Goal: Task Accomplishment & Management: Manage account settings

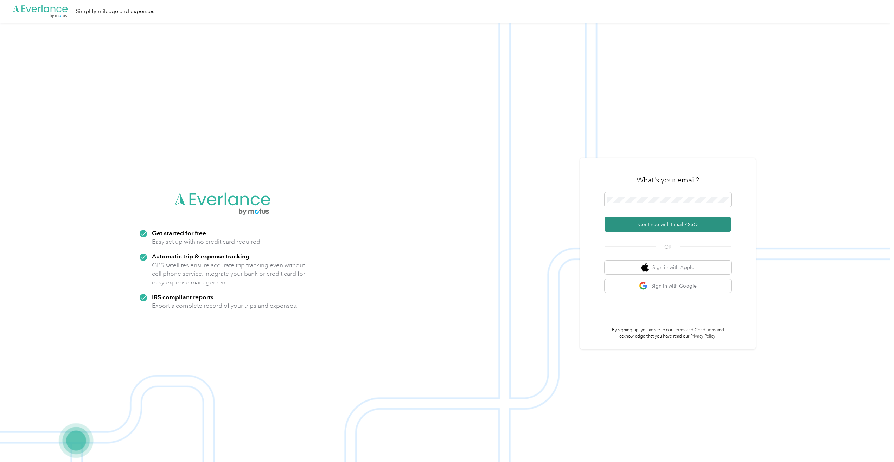
click at [668, 226] on button "Continue with Email / SSO" at bounding box center [667, 224] width 127 height 15
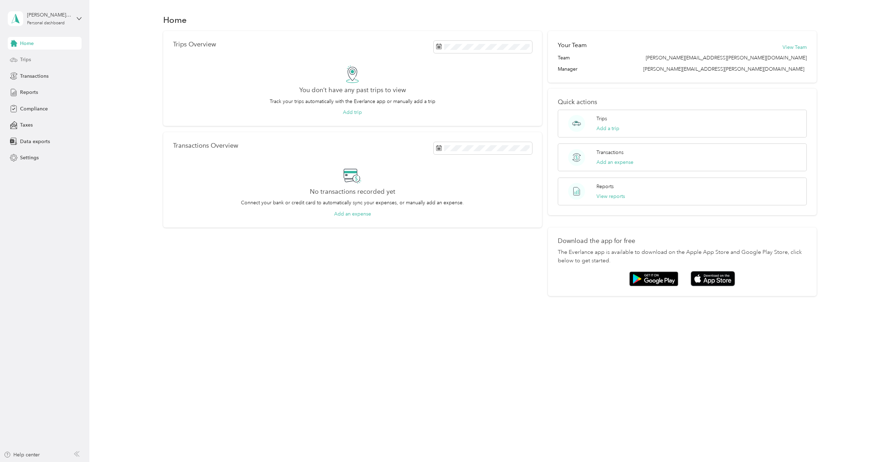
click at [26, 57] on span "Trips" at bounding box center [25, 59] width 11 height 7
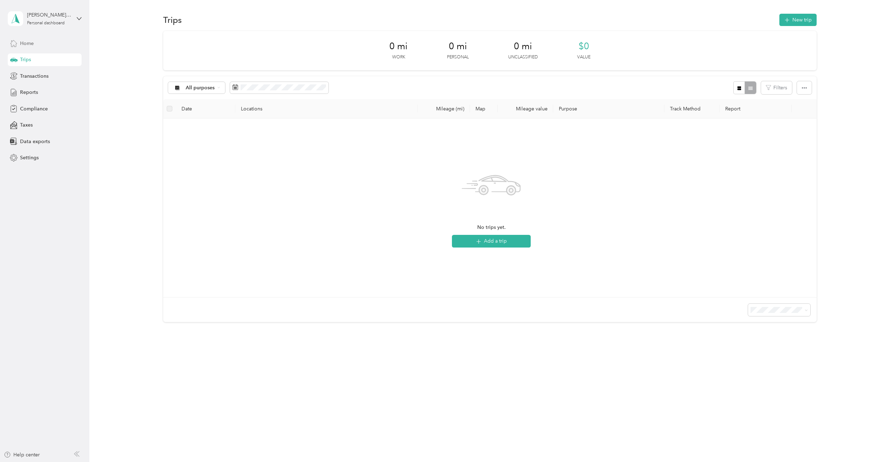
click at [33, 44] on span "Home" at bounding box center [27, 43] width 14 height 7
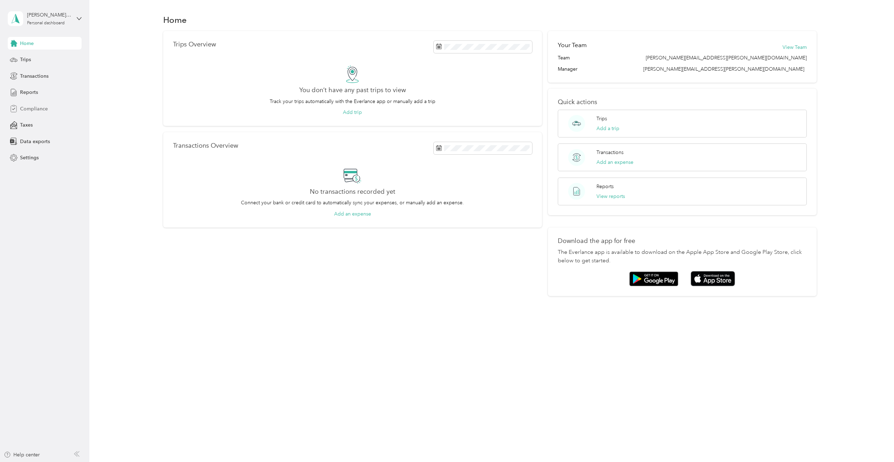
click at [44, 109] on span "Compliance" at bounding box center [34, 108] width 28 height 7
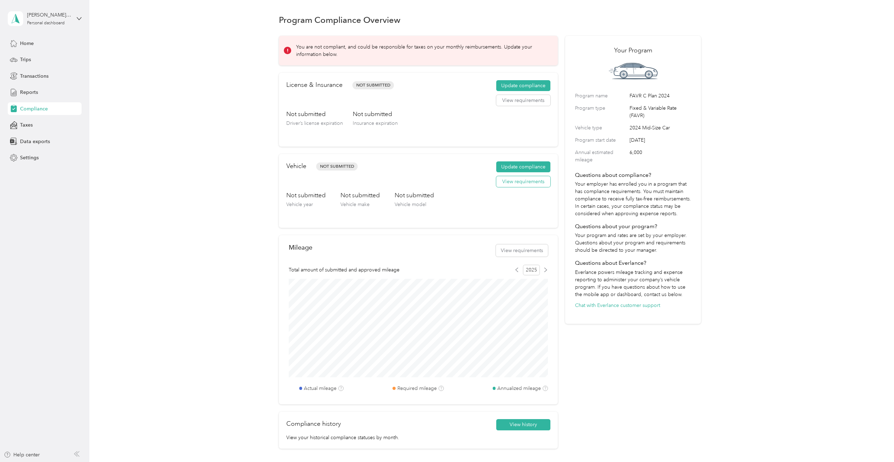
drag, startPoint x: 519, startPoint y: 168, endPoint x: 515, endPoint y: 186, distance: 19.1
click at [512, 188] on div "Update compliance View requirements" at bounding box center [523, 176] width 54 height 30
click at [520, 179] on button "View requirements" at bounding box center [523, 181] width 54 height 11
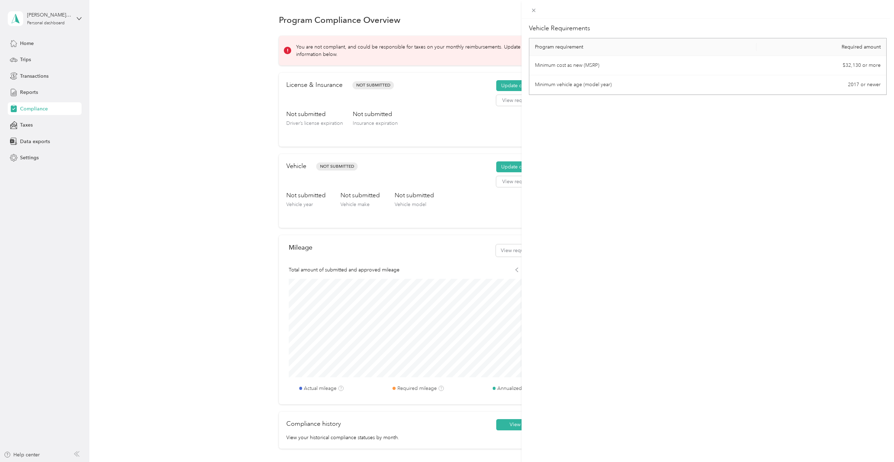
click at [485, 214] on div "Vehicle Requirements Program requirement Required amount Minimum cost as new (M…" at bounding box center [447, 231] width 894 height 462
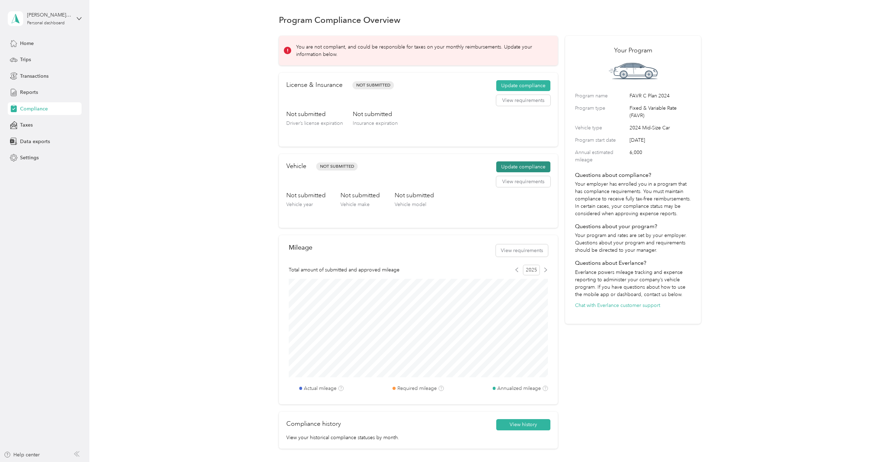
click at [525, 164] on button "Update compliance" at bounding box center [523, 166] width 54 height 11
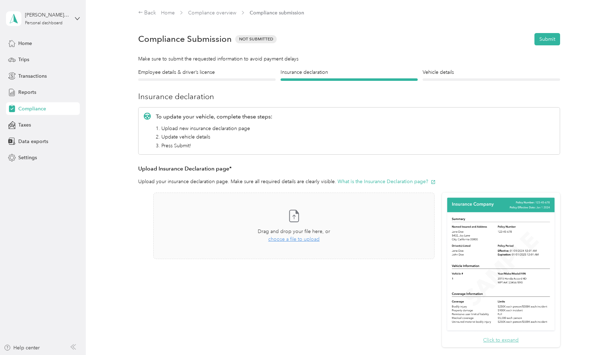
click at [503, 340] on button "Click to expand" at bounding box center [501, 339] width 36 height 7
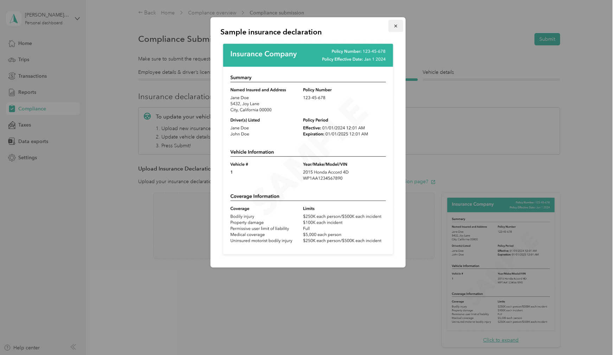
click at [394, 26] on icon "button" at bounding box center [395, 26] width 5 height 5
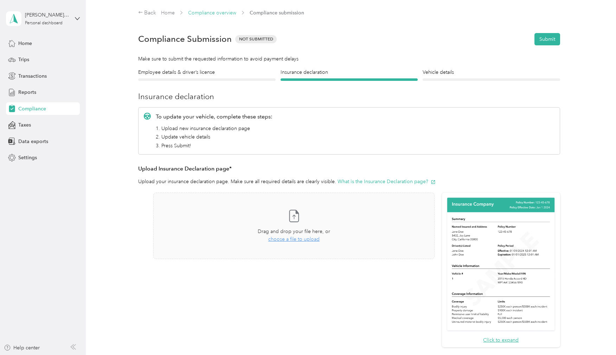
click at [223, 12] on link "Compliance overview" at bounding box center [212, 13] width 48 height 6
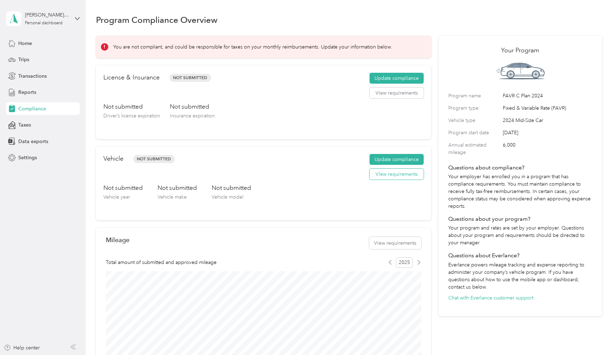
click at [401, 175] on button "View requirements" at bounding box center [396, 174] width 54 height 11
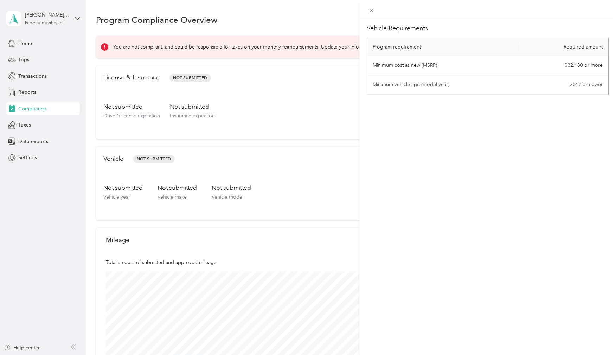
click at [302, 135] on div "Vehicle Requirements Program requirement Required amount Minimum cost as new (M…" at bounding box center [308, 177] width 616 height 355
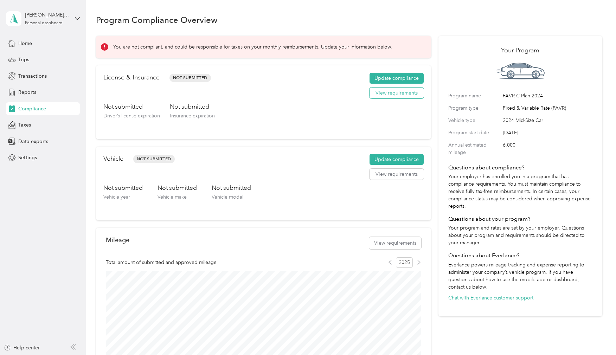
click at [399, 92] on button "View requirements" at bounding box center [396, 93] width 54 height 11
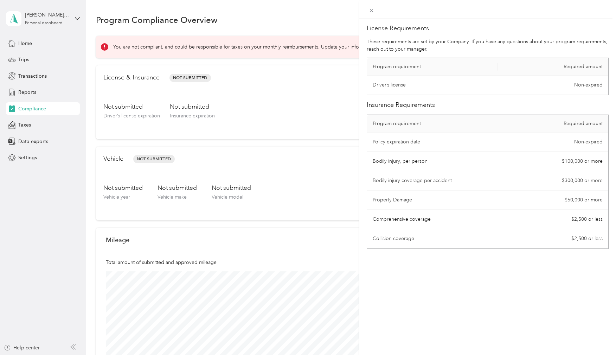
click at [302, 107] on div "License Requirements These requirements are set by your Company. If you have an…" at bounding box center [308, 177] width 616 height 355
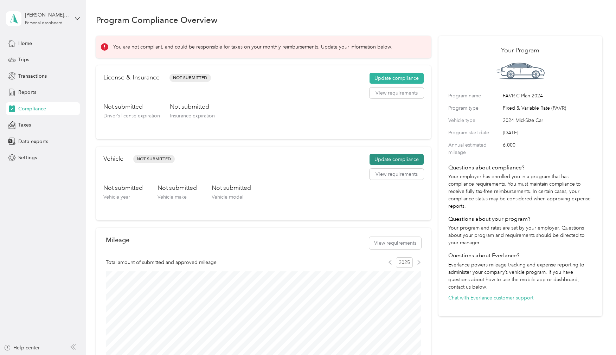
click at [395, 159] on button "Update compliance" at bounding box center [396, 159] width 54 height 11
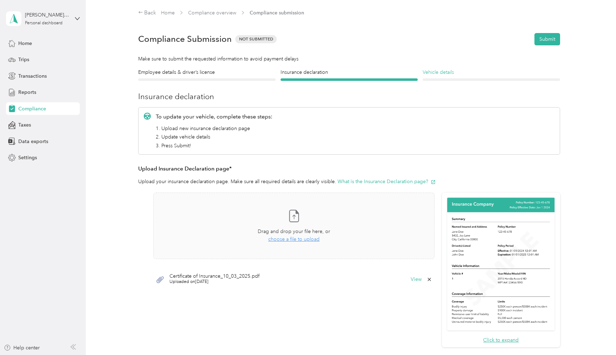
click at [445, 75] on h4 "Vehicle details" at bounding box center [491, 72] width 137 height 7
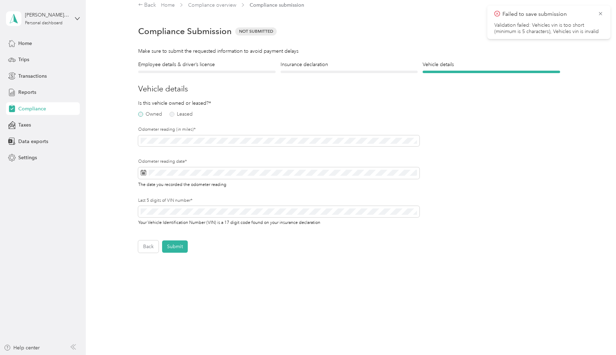
click at [140, 114] on label "Owned" at bounding box center [150, 114] width 24 height 5
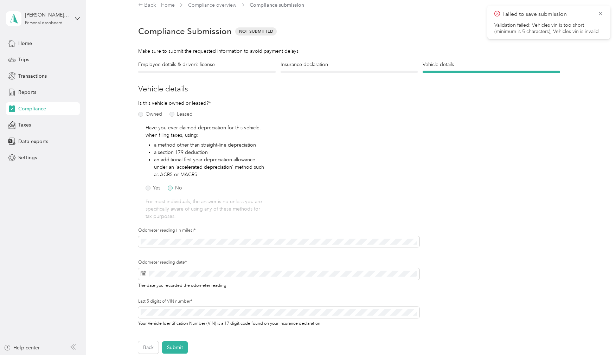
click at [173, 187] on label "No" at bounding box center [175, 188] width 14 height 5
click at [213, 238] on span at bounding box center [278, 241] width 281 height 11
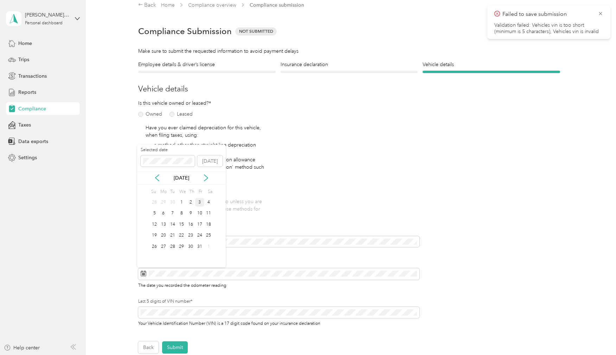
click at [201, 201] on div "3" at bounding box center [199, 202] width 9 height 9
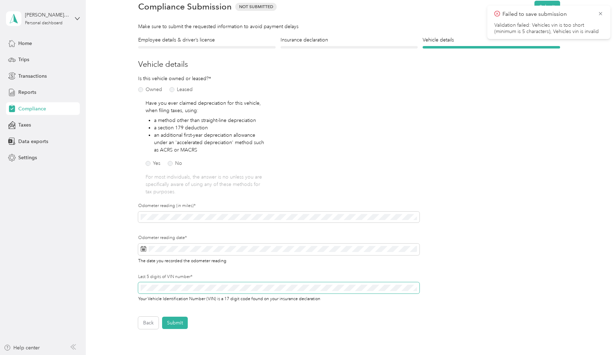
scroll to position [30, 0]
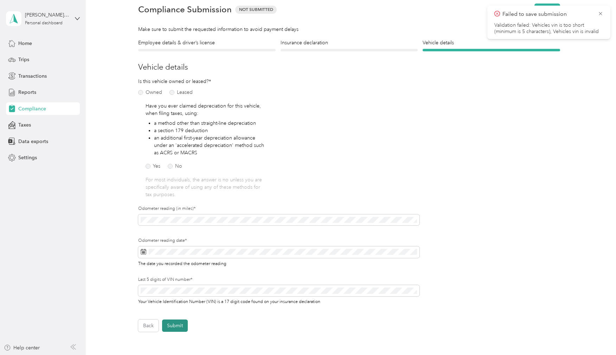
click at [179, 328] on button "Submit" at bounding box center [175, 326] width 26 height 12
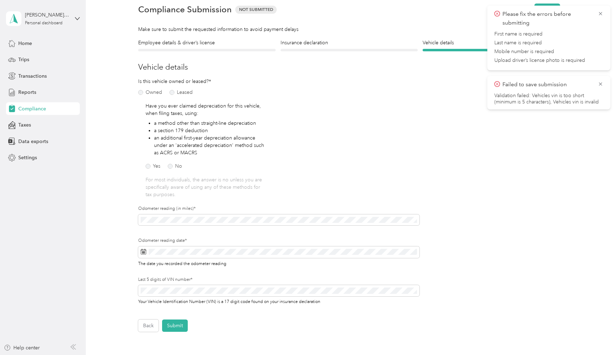
scroll to position [0, 0]
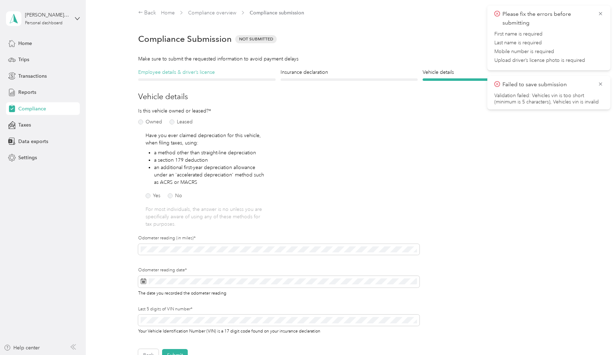
click at [188, 73] on h4 "Employee details & driver’s license" at bounding box center [206, 72] width 137 height 7
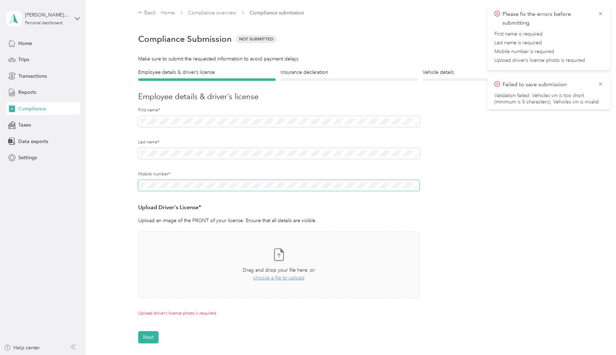
click at [128, 186] on div "Employee details & driver’s license License Insurance declaration Insurance Veh…" at bounding box center [349, 206] width 506 height 275
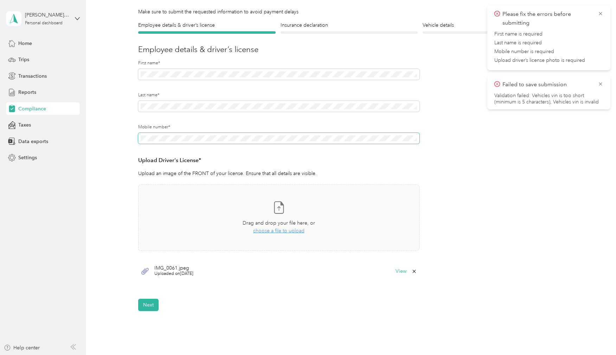
scroll to position [54, 0]
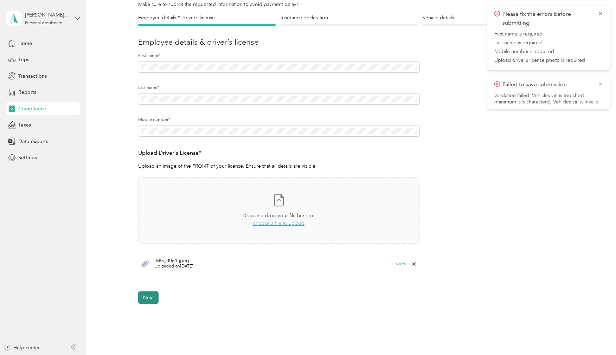
click at [148, 301] on button "Next" at bounding box center [148, 297] width 20 height 12
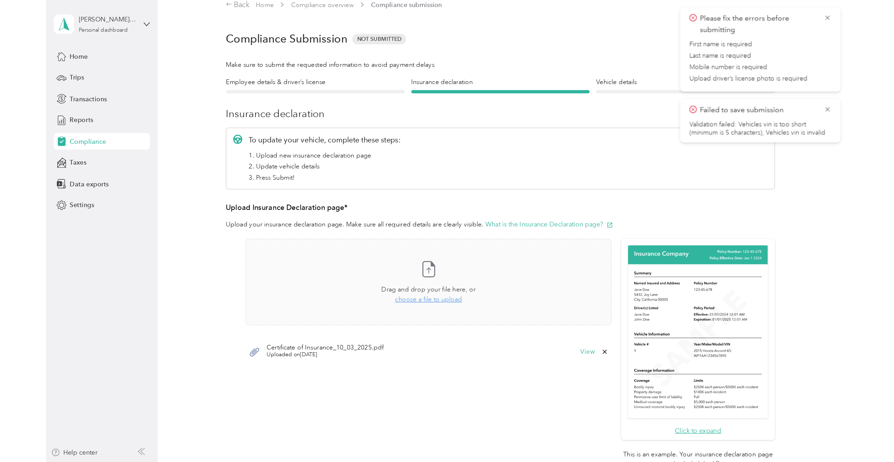
scroll to position [8, 0]
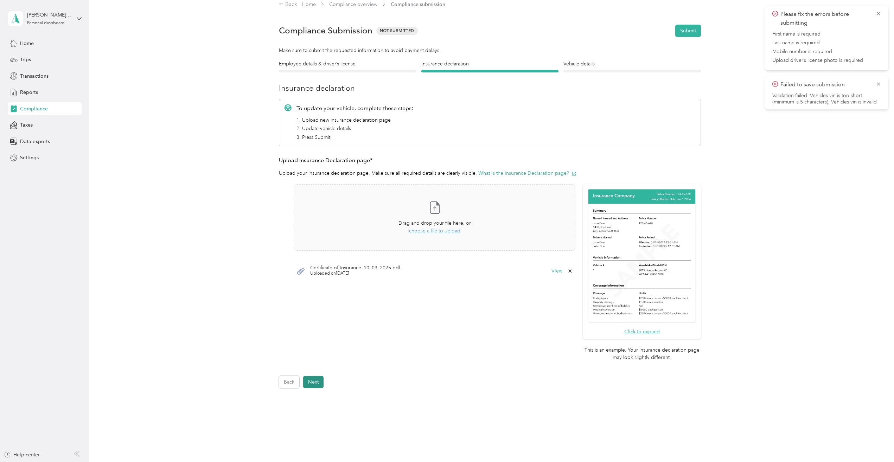
click at [311, 385] on button "Next" at bounding box center [313, 382] width 20 height 12
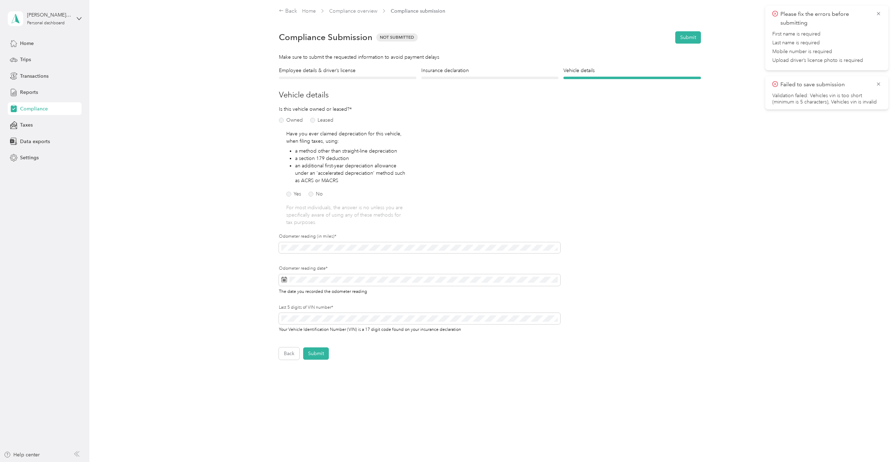
scroll to position [2, 0]
click at [319, 353] on button "Submit" at bounding box center [316, 353] width 26 height 12
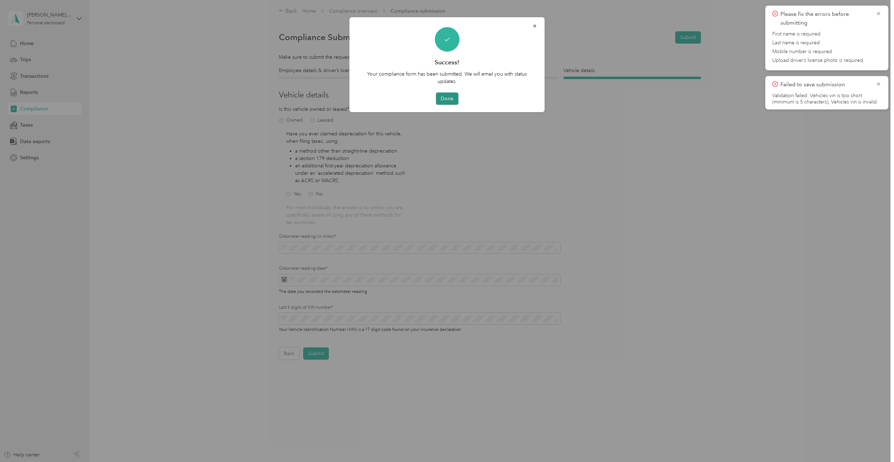
click at [446, 101] on button "Done" at bounding box center [447, 98] width 22 height 12
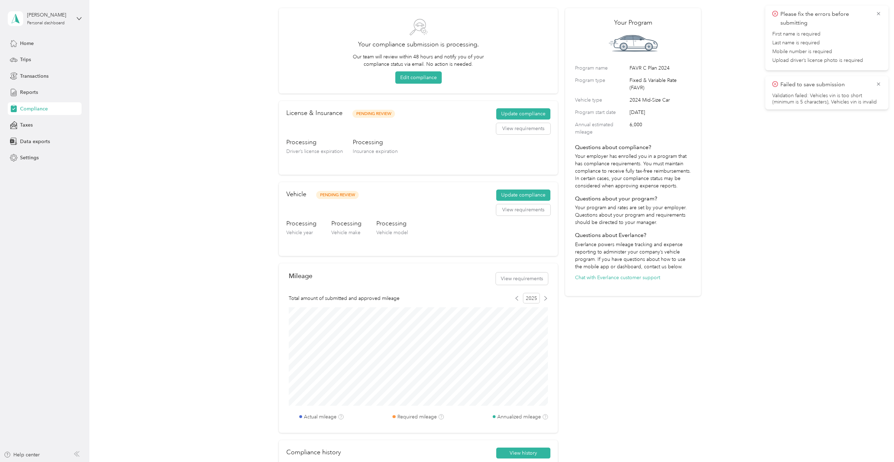
scroll to position [9, 0]
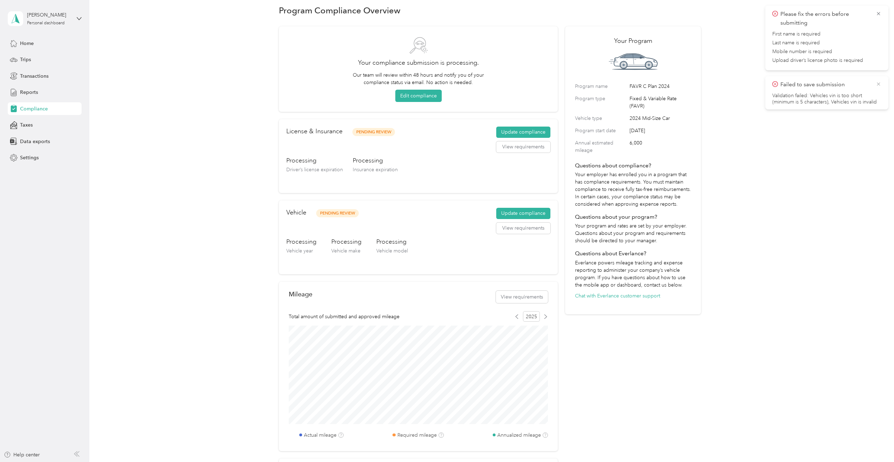
click at [877, 84] on icon at bounding box center [878, 84] width 6 height 6
click at [876, 13] on icon at bounding box center [878, 14] width 6 height 6
click at [27, 123] on span "Taxes" at bounding box center [26, 124] width 13 height 7
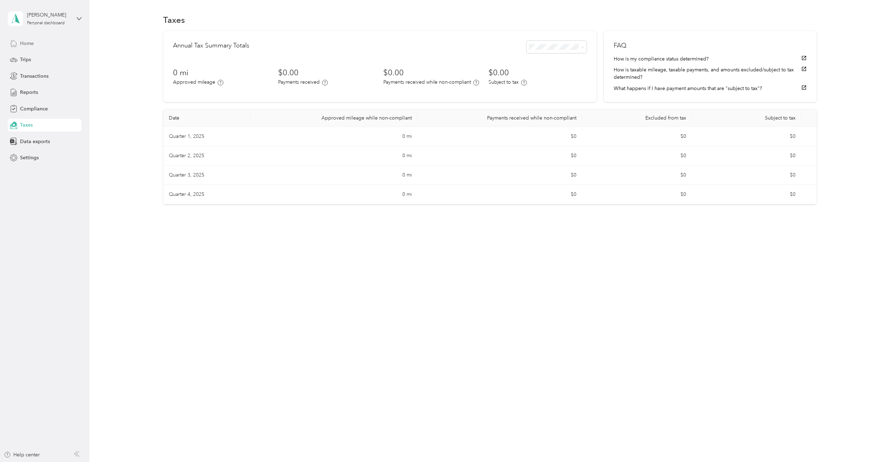
click at [30, 46] on span "Home" at bounding box center [27, 43] width 14 height 7
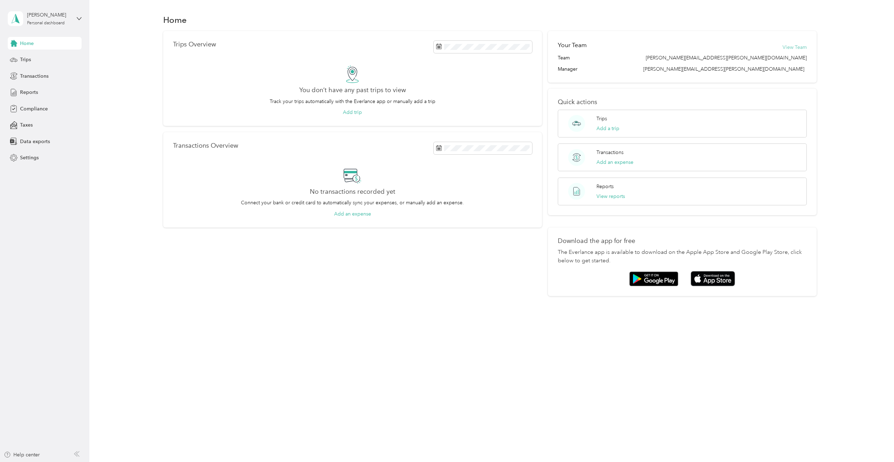
click at [797, 45] on button "View Team" at bounding box center [794, 47] width 24 height 7
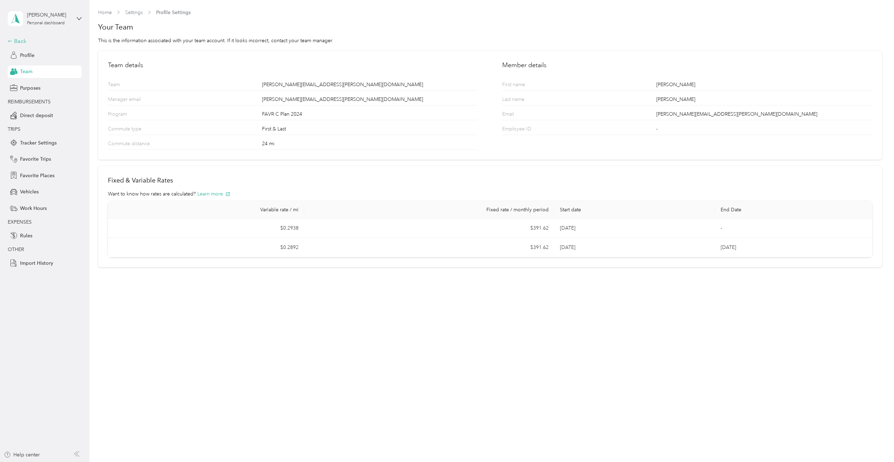
click at [21, 40] on div "Back" at bounding box center [43, 41] width 70 height 8
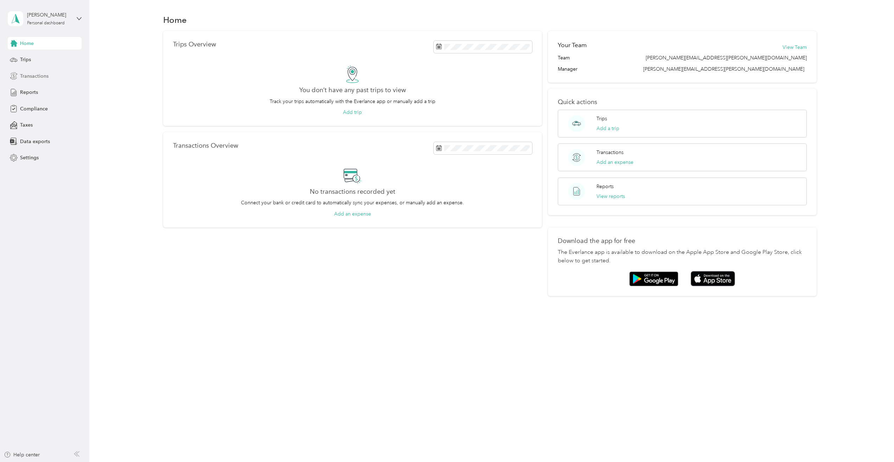
click at [32, 75] on span "Transactions" at bounding box center [34, 75] width 28 height 7
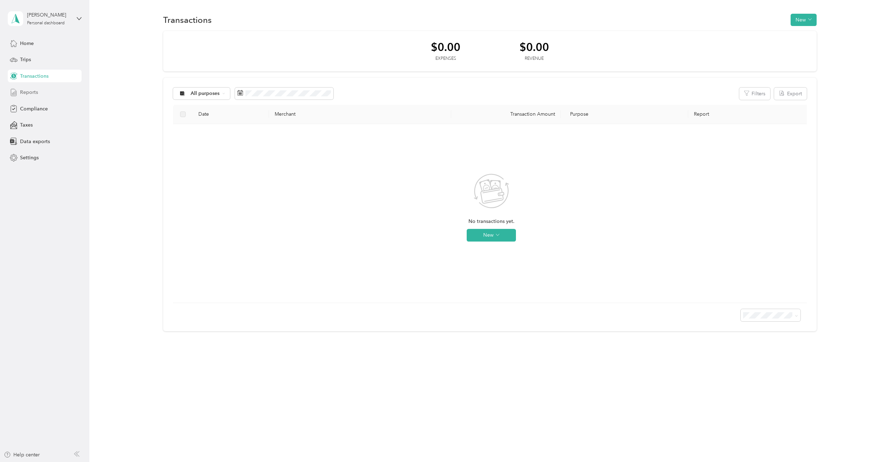
click at [28, 92] on span "Reports" at bounding box center [29, 92] width 18 height 7
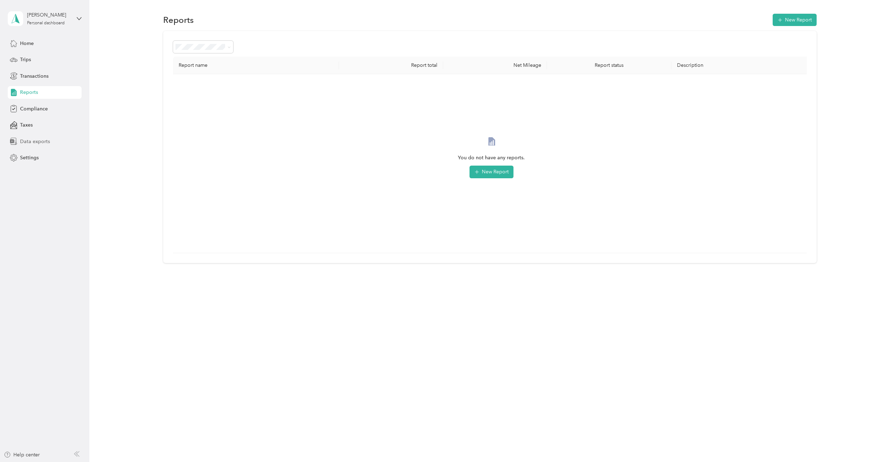
click at [31, 142] on span "Data exports" at bounding box center [35, 141] width 30 height 7
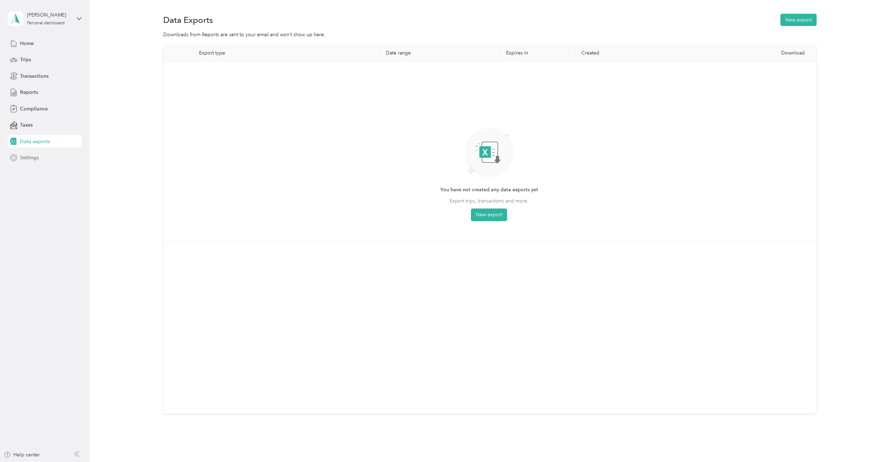
click at [30, 157] on span "Settings" at bounding box center [29, 157] width 19 height 7
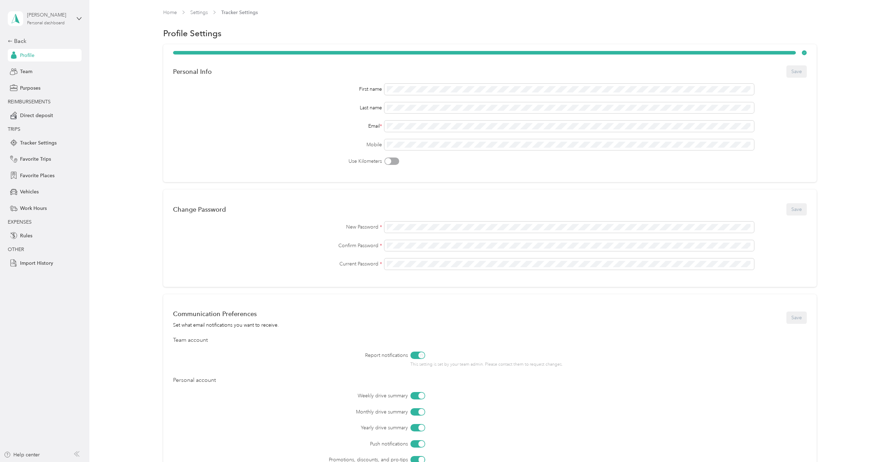
click at [61, 22] on div "Personal dashboard" at bounding box center [46, 23] width 38 height 4
click at [113, 13] on div "Home Settings Tracker Settings" at bounding box center [490, 16] width 784 height 14
click at [796, 212] on button "Save" at bounding box center [796, 209] width 20 height 12
click at [29, 236] on span "Rules" at bounding box center [26, 235] width 12 height 7
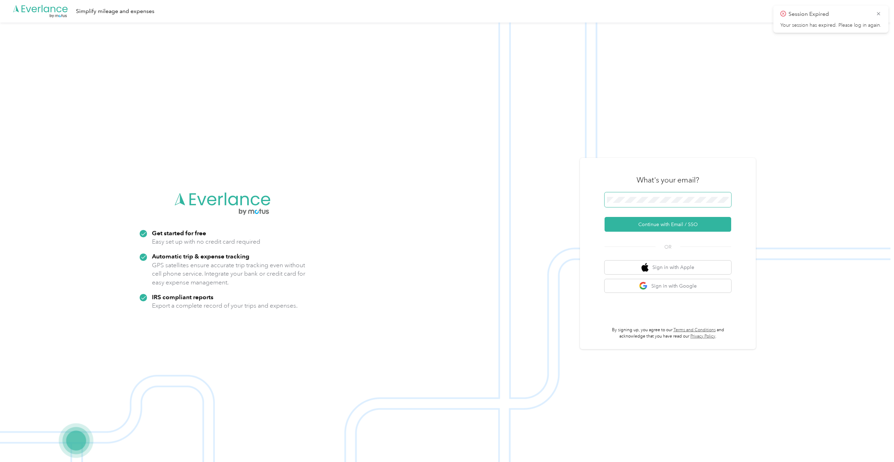
click at [677, 201] on form "Continue with Email / SSO" at bounding box center [667, 211] width 127 height 39
click at [677, 224] on button "Continue with Email / SSO" at bounding box center [667, 224] width 127 height 15
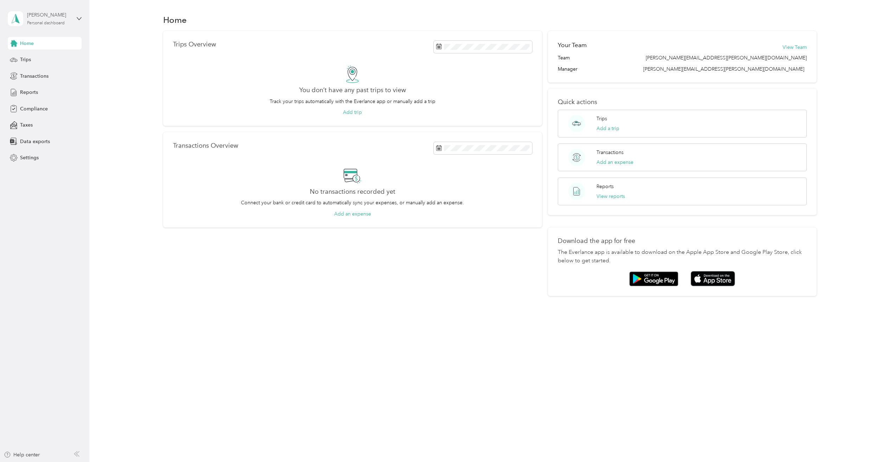
click at [51, 20] on div "[PERSON_NAME] Personal dashboard" at bounding box center [49, 18] width 44 height 14
click at [80, 19] on icon at bounding box center [79, 18] width 5 height 5
click at [79, 18] on icon at bounding box center [79, 18] width 5 height 5
click at [127, 18] on div "Home" at bounding box center [490, 19] width 784 height 15
click at [37, 107] on span "Compliance" at bounding box center [34, 108] width 28 height 7
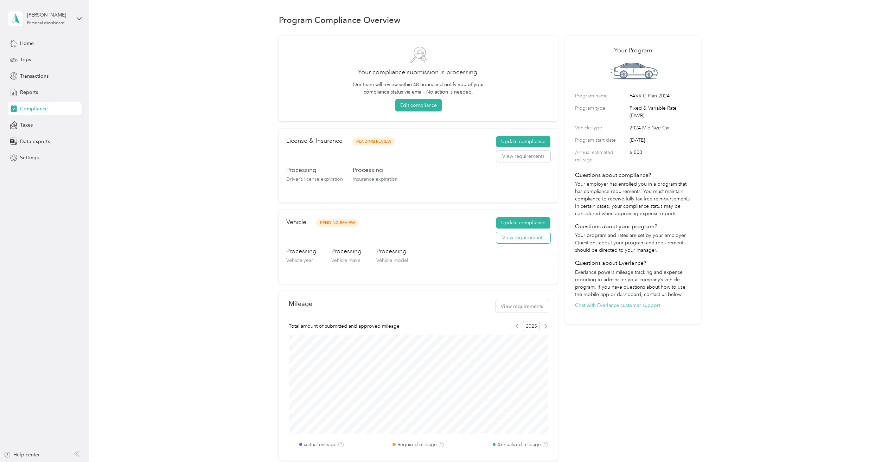
click at [525, 237] on button "View requirements" at bounding box center [523, 237] width 54 height 11
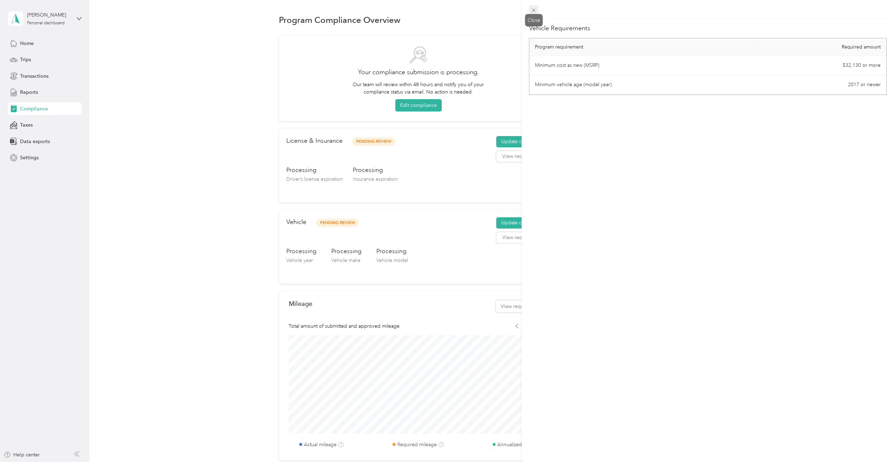
click at [531, 10] on icon at bounding box center [533, 10] width 6 height 6
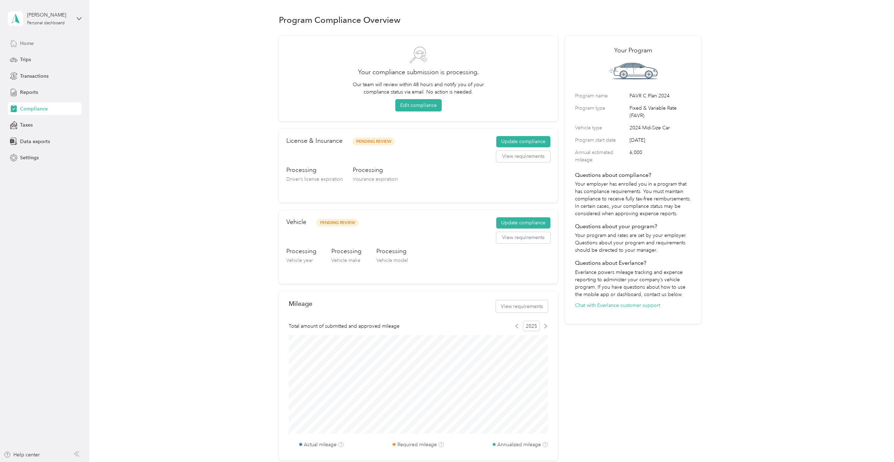
click at [33, 40] on span "Home" at bounding box center [27, 43] width 14 height 7
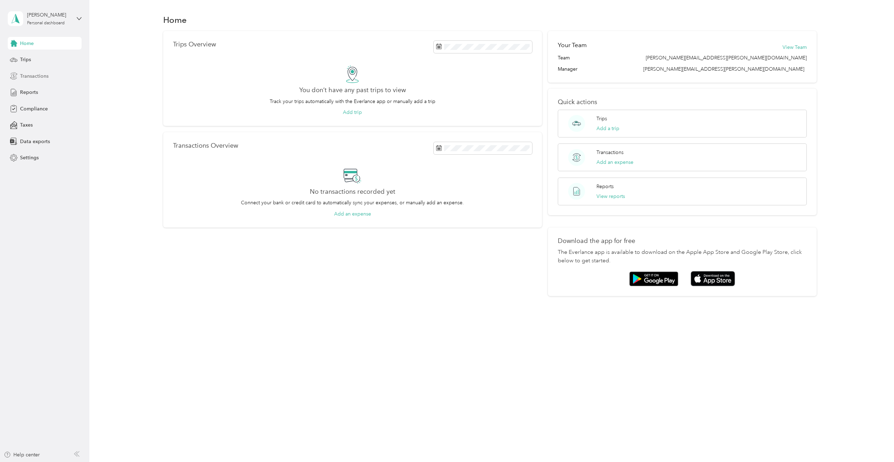
click at [33, 76] on span "Transactions" at bounding box center [34, 75] width 28 height 7
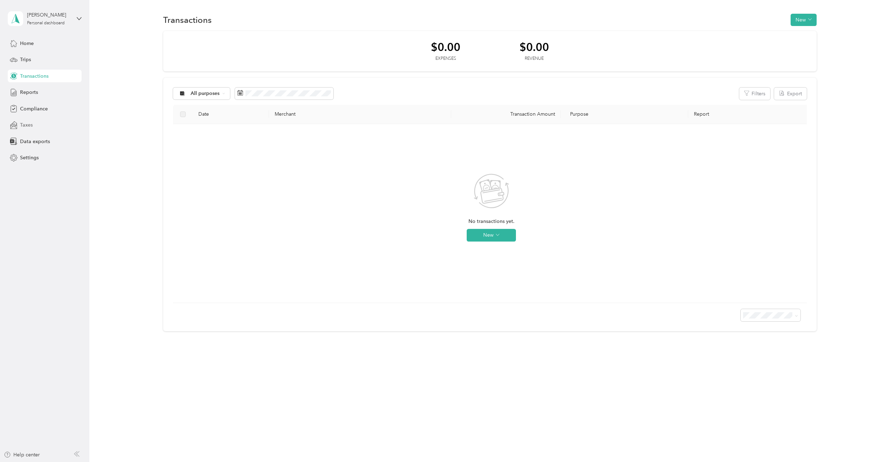
click at [29, 125] on span "Taxes" at bounding box center [26, 124] width 13 height 7
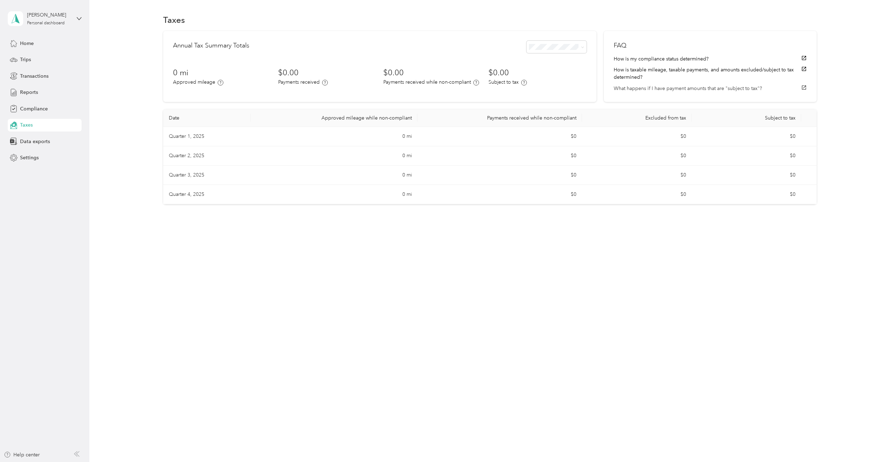
click at [806, 87] on icon "button" at bounding box center [804, 88] width 6 height 6
click at [77, 19] on icon at bounding box center [79, 18] width 5 height 5
click at [32, 199] on aside "James Bellemare Personal dashboard Home Trips Transactions Reports Compliance T…" at bounding box center [44, 231] width 89 height 462
click at [31, 156] on span "Settings" at bounding box center [29, 157] width 19 height 7
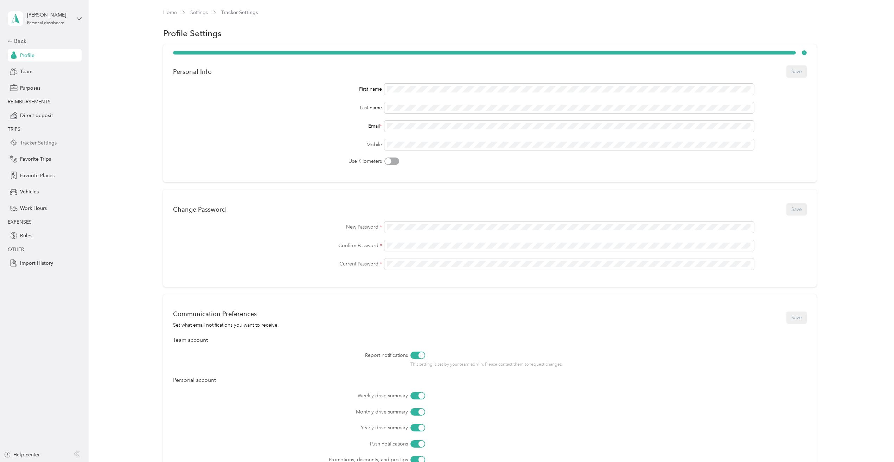
click at [41, 141] on span "Tracker Settings" at bounding box center [38, 142] width 37 height 7
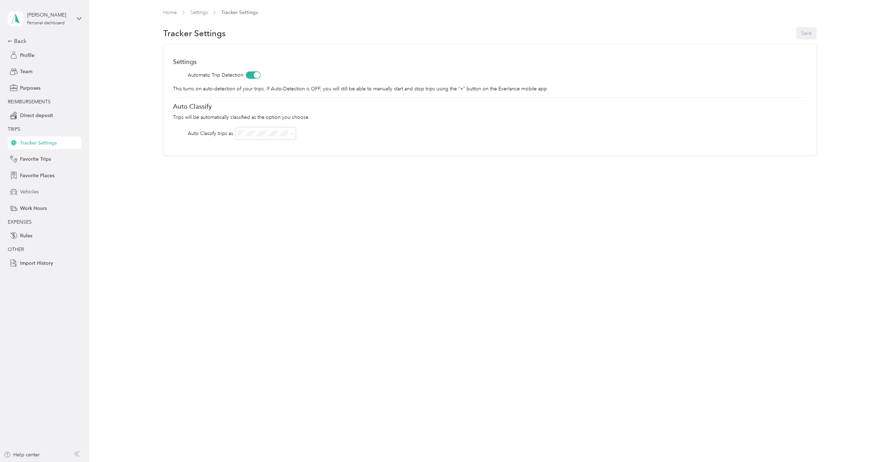
click at [32, 195] on span "Vehicles" at bounding box center [29, 191] width 19 height 7
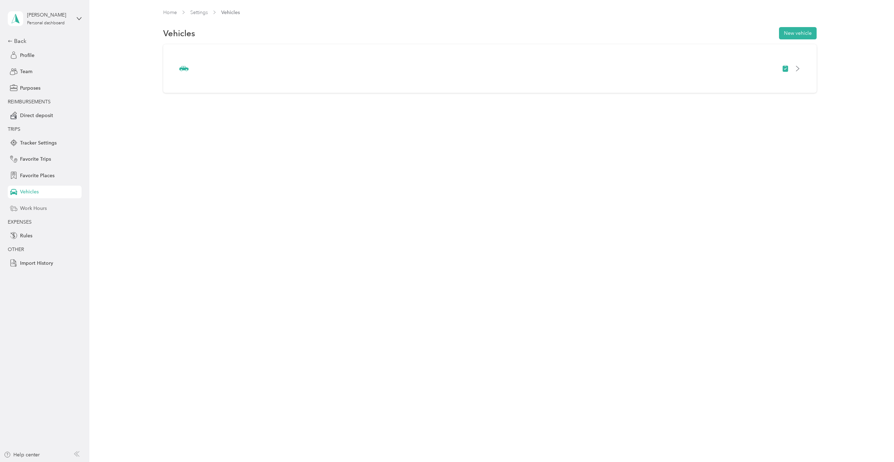
click at [38, 207] on span "Work Hours" at bounding box center [33, 208] width 27 height 7
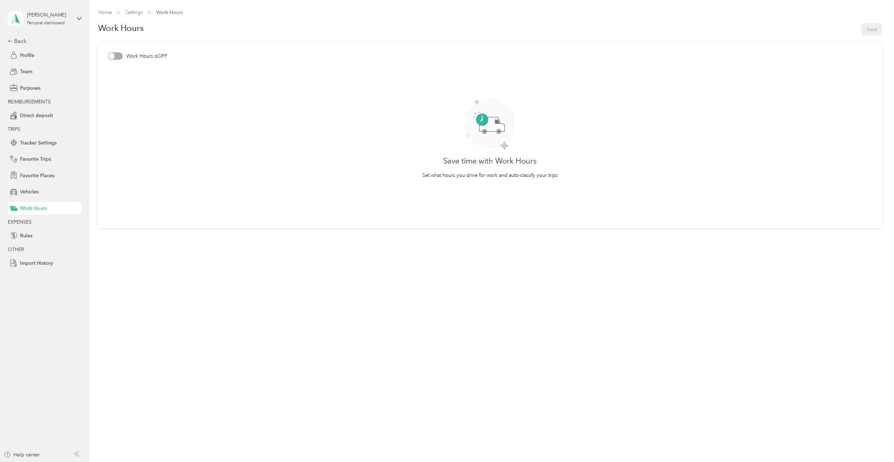
click at [113, 55] on div at bounding box center [111, 56] width 6 height 6
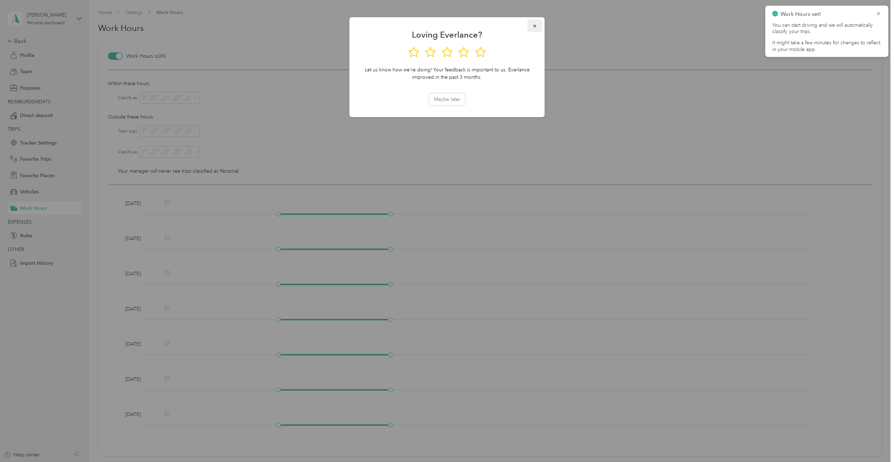
click at [536, 24] on icon "button" at bounding box center [534, 26] width 5 height 5
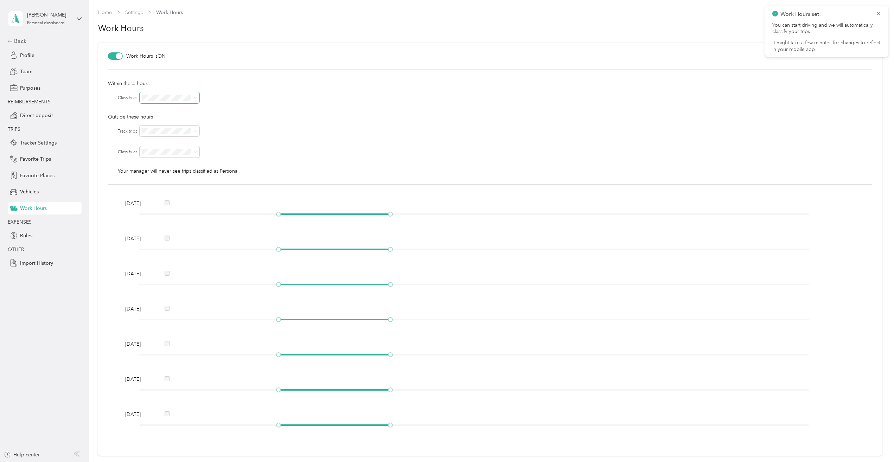
click at [196, 95] on span at bounding box center [195, 98] width 3 height 6
click at [195, 97] on icon at bounding box center [195, 97] width 3 height 3
click at [169, 114] on span "Convergint Technologies" at bounding box center [160, 109] width 30 height 13
click at [194, 129] on span at bounding box center [194, 131] width 6 height 5
click at [194, 131] on icon at bounding box center [195, 131] width 3 height 3
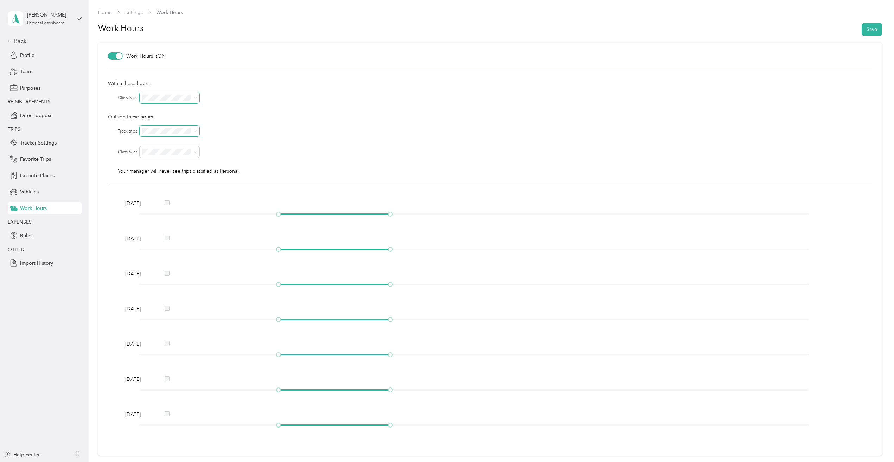
click at [152, 155] on div "No" at bounding box center [169, 155] width 50 height 7
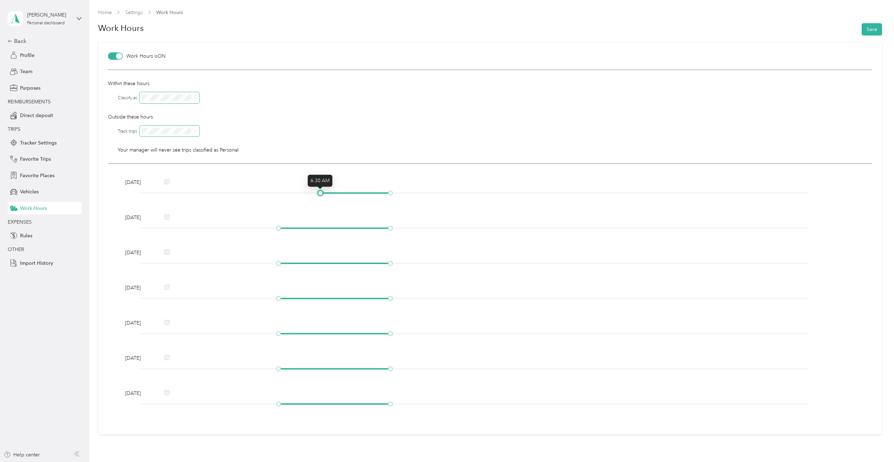
drag, startPoint x: 278, startPoint y: 191, endPoint x: 325, endPoint y: 189, distance: 47.2
click at [325, 189] on div "Monday" at bounding box center [490, 189] width 734 height 20
drag, startPoint x: 319, startPoint y: 193, endPoint x: 311, endPoint y: 194, distance: 8.5
click at [311, 194] on div at bounding box center [474, 193] width 670 height 4
click at [282, 226] on div at bounding box center [474, 228] width 670 height 4
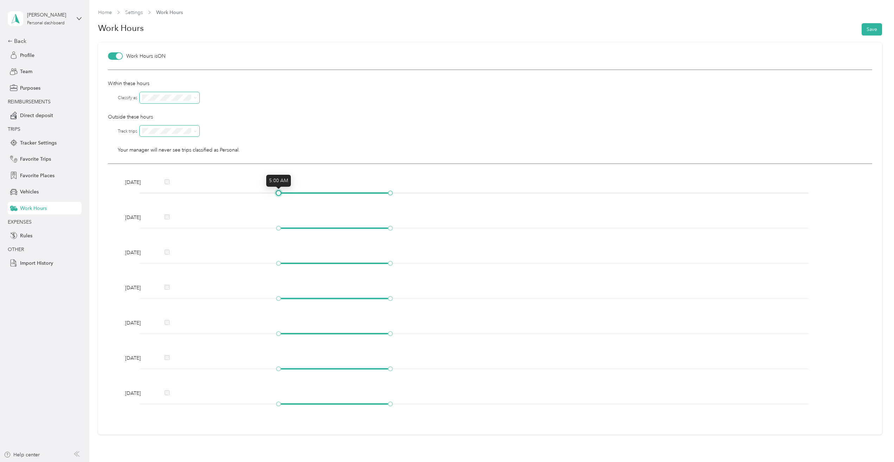
drag, startPoint x: 305, startPoint y: 193, endPoint x: 281, endPoint y: 195, distance: 24.7
click at [280, 195] on div at bounding box center [279, 193] width 4 height 4
drag, startPoint x: 391, startPoint y: 193, endPoint x: 611, endPoint y: 193, distance: 220.8
click at [612, 193] on div at bounding box center [614, 193] width 4 height 4
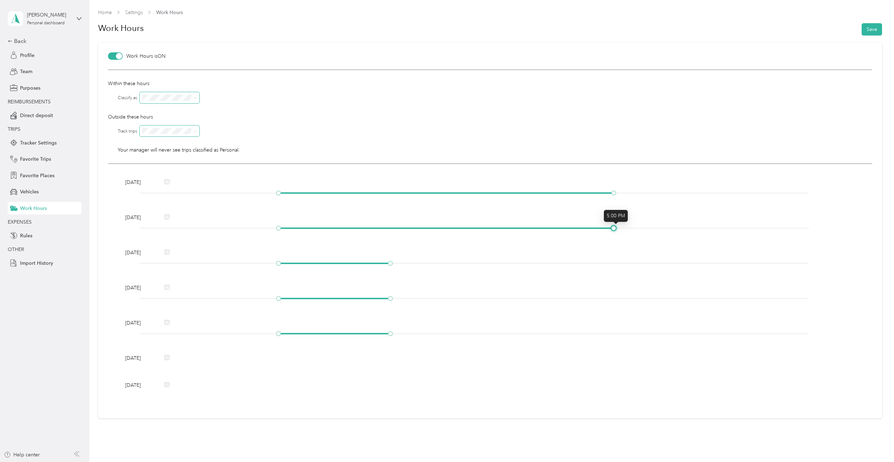
drag, startPoint x: 393, startPoint y: 228, endPoint x: 621, endPoint y: 210, distance: 229.2
click at [621, 210] on body "James Bellemare Personal dashboard Back Profile Team Purposes REIMBURSEMENTS Di…" at bounding box center [445, 231] width 890 height 462
drag, startPoint x: 393, startPoint y: 262, endPoint x: 615, endPoint y: 236, distance: 223.9
click at [615, 236] on div "Monday Tuesday Wednesday Thursday Friday Saturday Sunday" at bounding box center [490, 286] width 764 height 245
drag, startPoint x: 616, startPoint y: 191, endPoint x: 641, endPoint y: 193, distance: 25.3
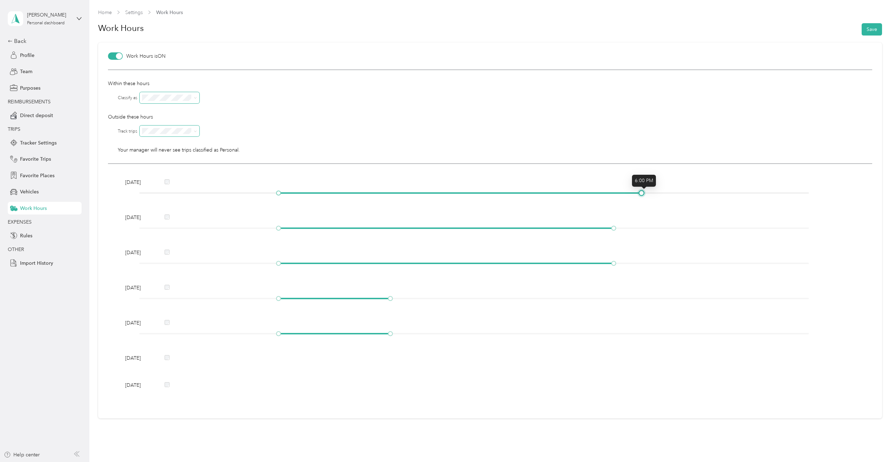
click at [641, 193] on div at bounding box center [641, 193] width 4 height 4
drag, startPoint x: 615, startPoint y: 228, endPoint x: 646, endPoint y: 224, distance: 31.2
click at [646, 224] on div "Tuesday" at bounding box center [490, 224] width 734 height 20
drag, startPoint x: 616, startPoint y: 264, endPoint x: 644, endPoint y: 260, distance: 28.3
click at [643, 262] on div at bounding box center [641, 264] width 4 height 4
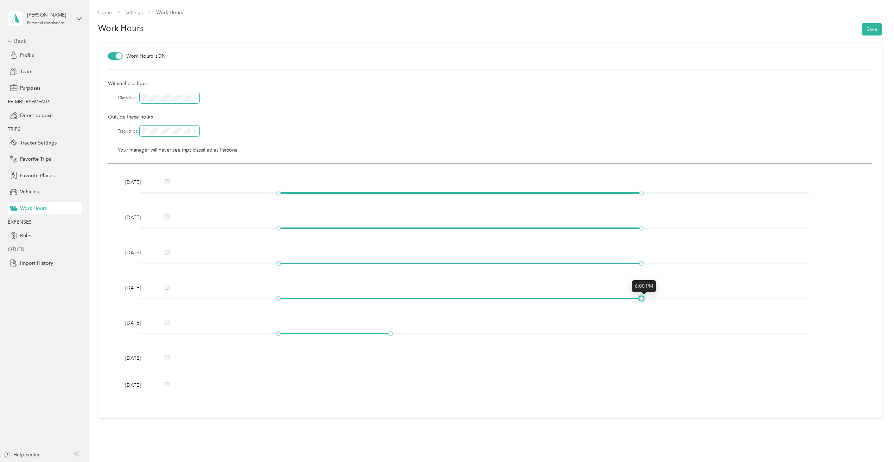
drag, startPoint x: 392, startPoint y: 299, endPoint x: 645, endPoint y: 294, distance: 253.5
click at [645, 294] on div "Thursday" at bounding box center [490, 294] width 734 height 20
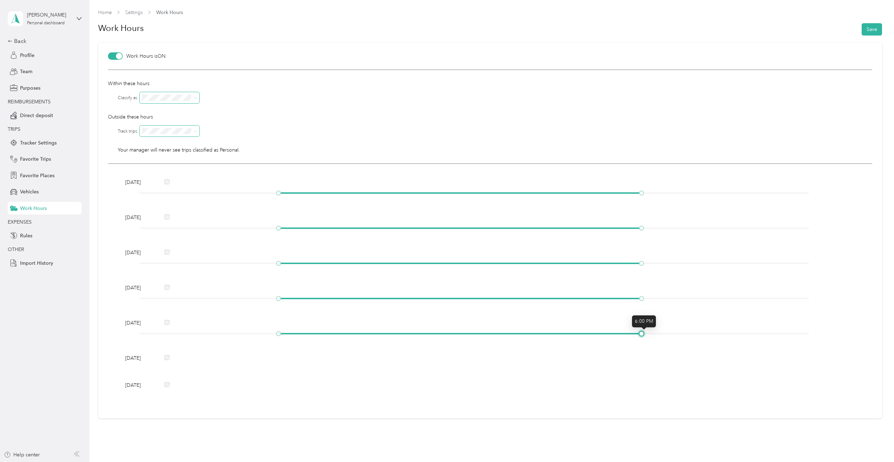
drag, startPoint x: 392, startPoint y: 335, endPoint x: 642, endPoint y: 326, distance: 250.1
click at [642, 326] on body "James Bellemare Personal dashboard Back Profile Team Purposes REIMBURSEMENTS Di…" at bounding box center [445, 231] width 890 height 462
click at [29, 237] on span "Rules" at bounding box center [26, 235] width 12 height 7
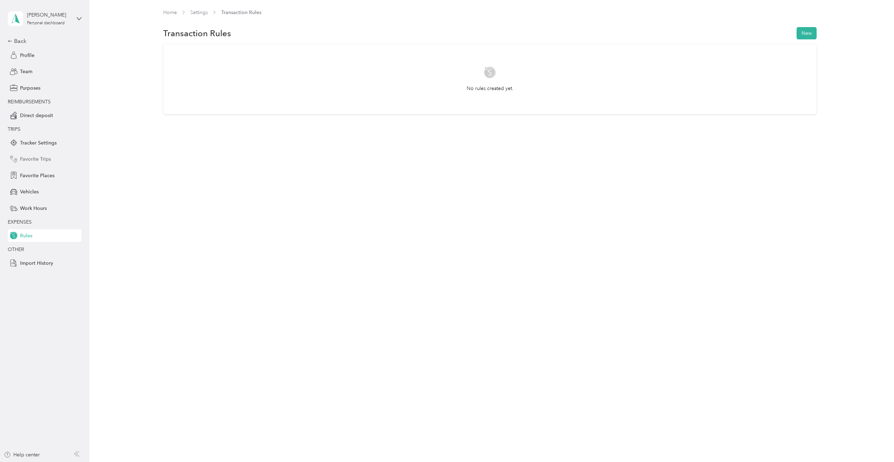
click at [45, 158] on span "Favorite Trips" at bounding box center [35, 158] width 31 height 7
click at [490, 119] on button "Add a Favorite Trip" at bounding box center [489, 118] width 61 height 12
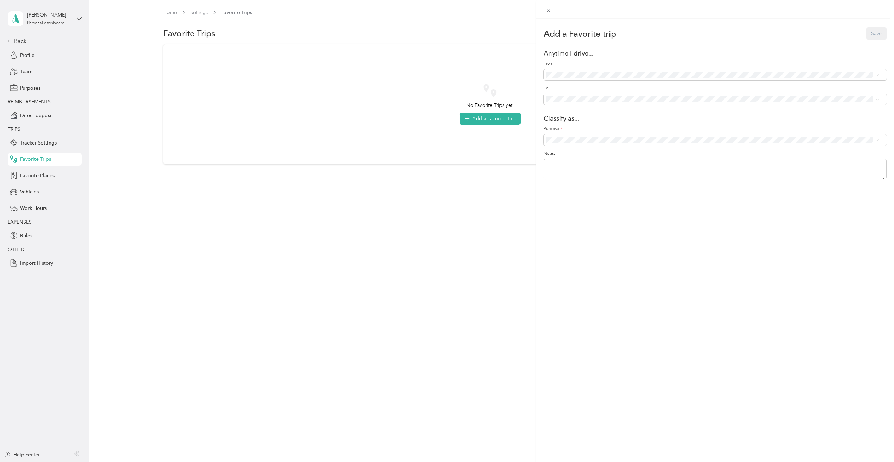
click at [553, 87] on li "Anywhere - (Includes all locations)" at bounding box center [711, 83] width 337 height 13
click at [563, 90] on li "Anywhere - (Includes all locations)" at bounding box center [711, 84] width 337 height 13
click at [601, 86] on span "Anywhere - (Includes all locations)" at bounding box center [601, 85] width 75 height 6
click at [601, 71] on span at bounding box center [714, 74] width 343 height 11
click at [551, 87] on icon at bounding box center [551, 87] width 7 height 7
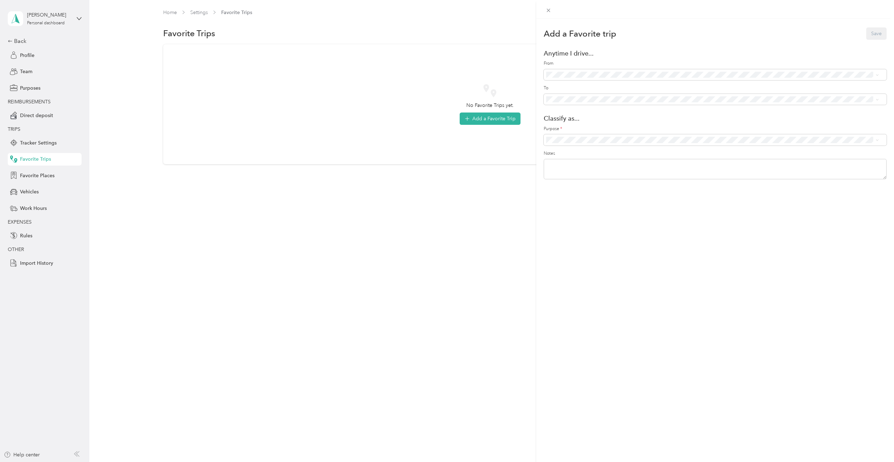
click at [598, 84] on div "Anywhere - (Includes all locations)" at bounding box center [720, 86] width 312 height 7
click at [497, 118] on div "Add a Favorite trip Save Anytime I drive... From To Classify as... Purpose * No…" at bounding box center [447, 231] width 894 height 462
click at [496, 118] on button "Add a Favorite Trip" at bounding box center [489, 118] width 61 height 12
click at [496, 118] on div "Add a Favorite trip Save Anytime I drive... From To Classify as... Purpose * No…" at bounding box center [447, 231] width 894 height 462
click at [806, 34] on button "New" at bounding box center [802, 33] width 28 height 12
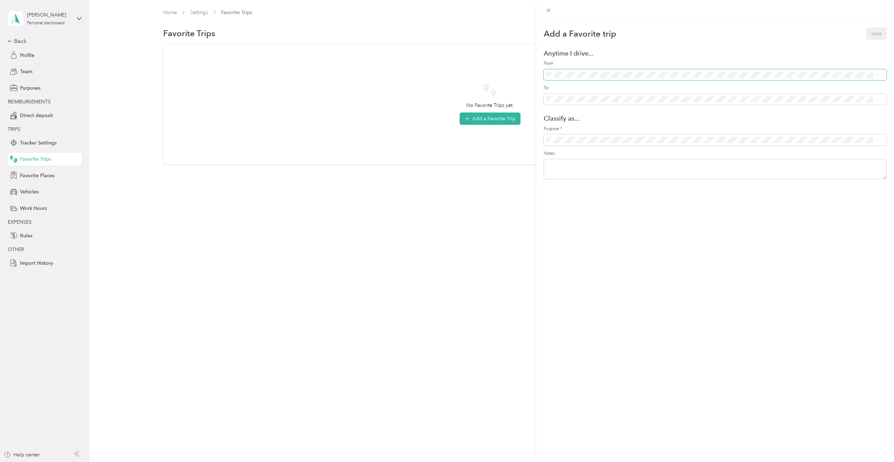
click at [877, 75] on icon at bounding box center [877, 74] width 2 height 1
click at [580, 112] on li "Anywhere - (Includes all locations)" at bounding box center [711, 108] width 337 height 13
click at [581, 151] on span "Convergint Technologies" at bounding box center [718, 151] width 315 height 7
click at [876, 75] on icon at bounding box center [876, 74] width 3 height 3
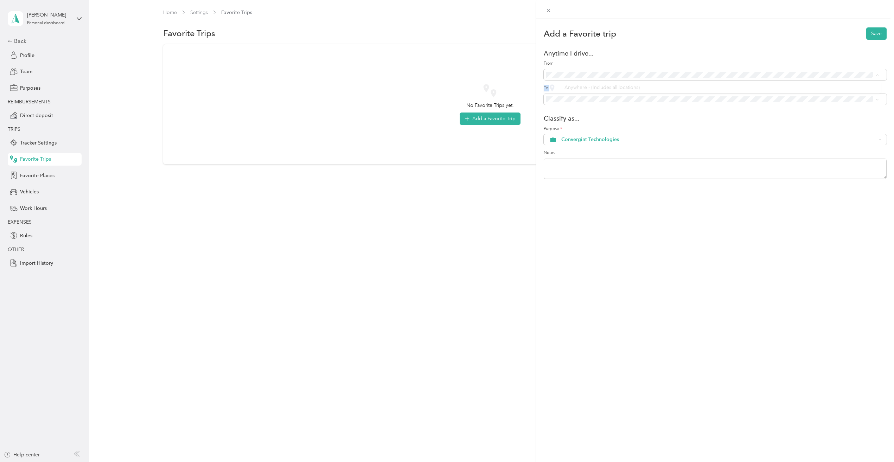
click at [876, 75] on icon at bounding box center [876, 74] width 3 height 3
drag, startPoint x: 582, startPoint y: 78, endPoint x: 572, endPoint y: 89, distance: 15.4
click at [572, 89] on li "Anywhere - (Includes all locations)" at bounding box center [711, 87] width 337 height 13
click at [553, 87] on icon at bounding box center [551, 85] width 7 height 7
click at [36, 113] on div "Add a Favorite trip Save Anytime I drive... From To Classify as... Purpose * Co…" at bounding box center [447, 231] width 894 height 462
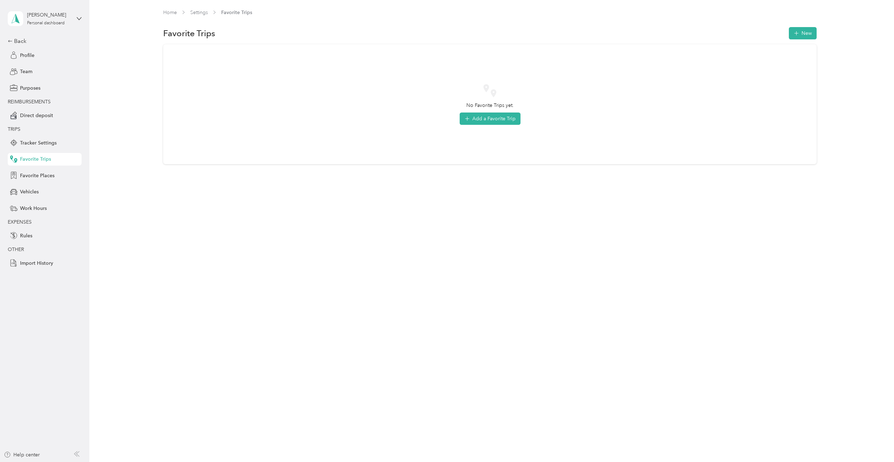
click at [34, 115] on span "Direct deposit" at bounding box center [36, 115] width 33 height 7
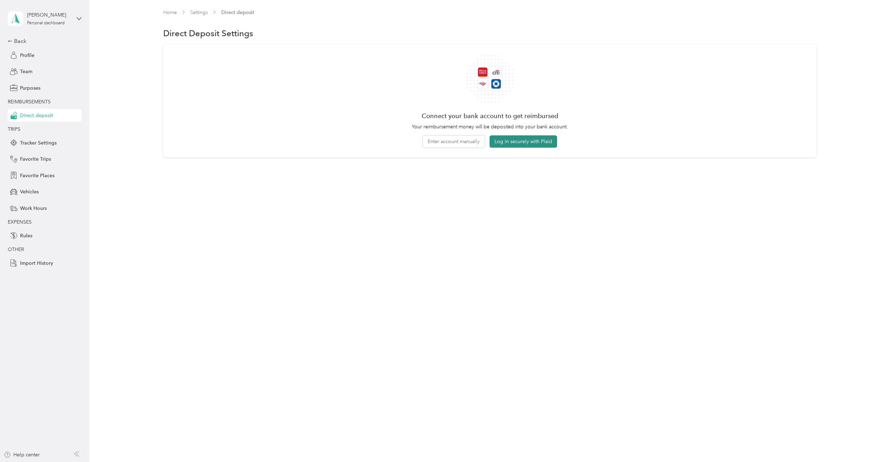
click at [521, 141] on button "Log in securely with Plaid" at bounding box center [522, 141] width 67 height 12
click at [42, 144] on span "Tracker Settings" at bounding box center [38, 142] width 37 height 7
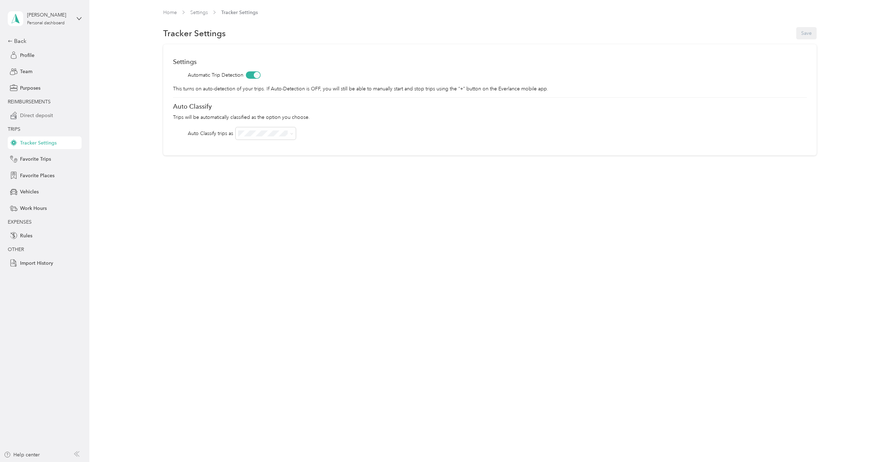
click at [38, 120] on div "Direct deposit" at bounding box center [45, 115] width 74 height 13
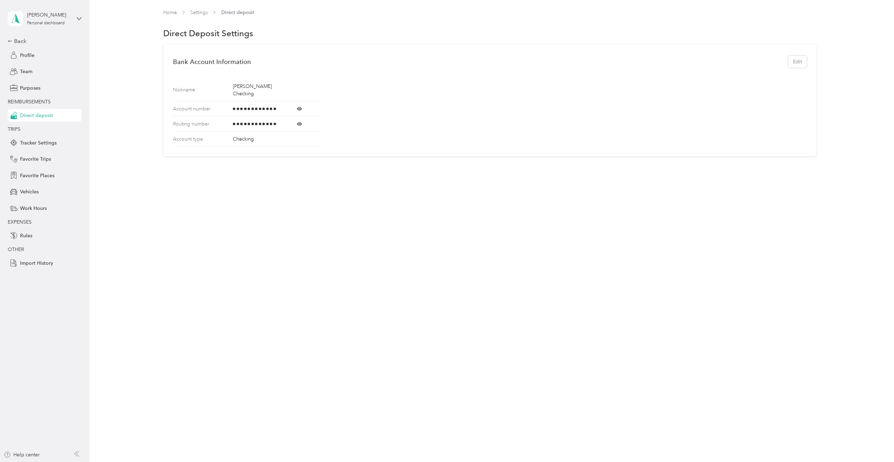
click at [300, 122] on icon at bounding box center [299, 124] width 5 height 4
click at [300, 121] on icon at bounding box center [299, 123] width 5 height 5
click at [299, 106] on icon at bounding box center [299, 108] width 5 height 5
click at [27, 53] on span "Profile" at bounding box center [27, 55] width 14 height 7
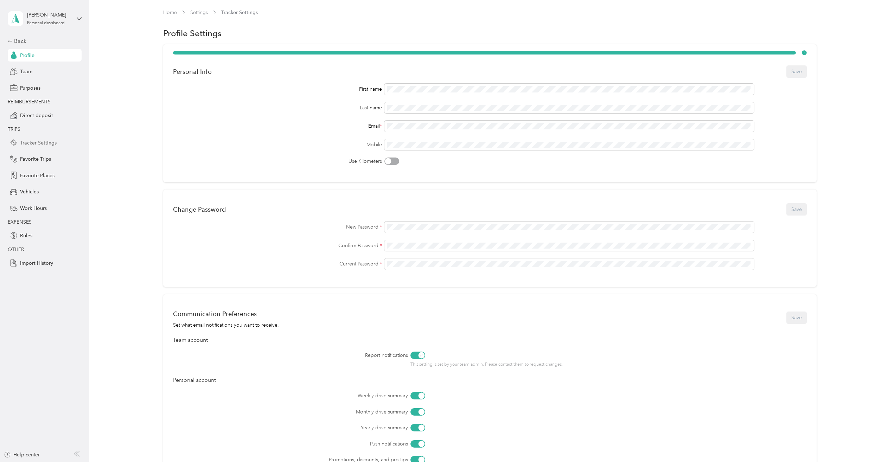
click at [41, 143] on span "Tracker Settings" at bounding box center [38, 142] width 37 height 7
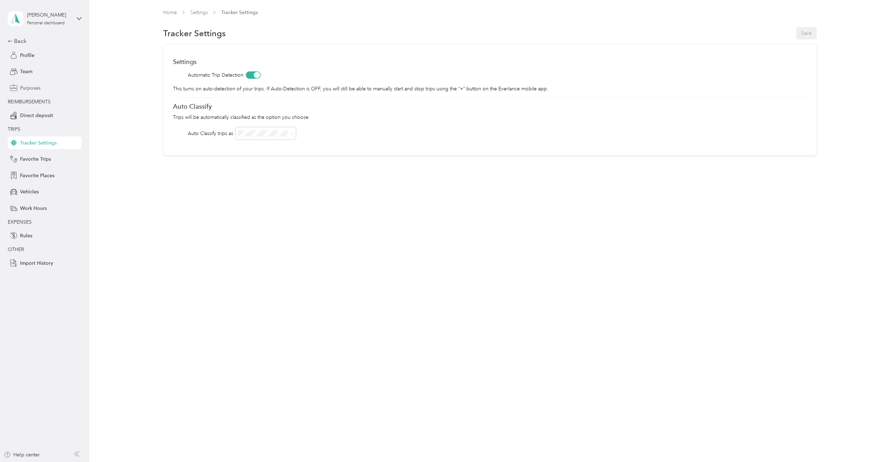
click at [36, 89] on span "Purposes" at bounding box center [30, 87] width 20 height 7
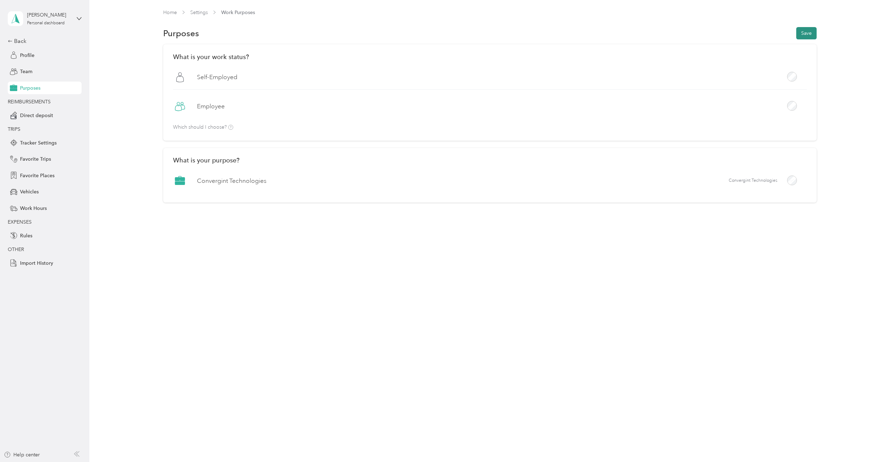
click at [815, 34] on button "Save" at bounding box center [806, 33] width 20 height 12
click at [30, 72] on span "Team" at bounding box center [26, 71] width 12 height 7
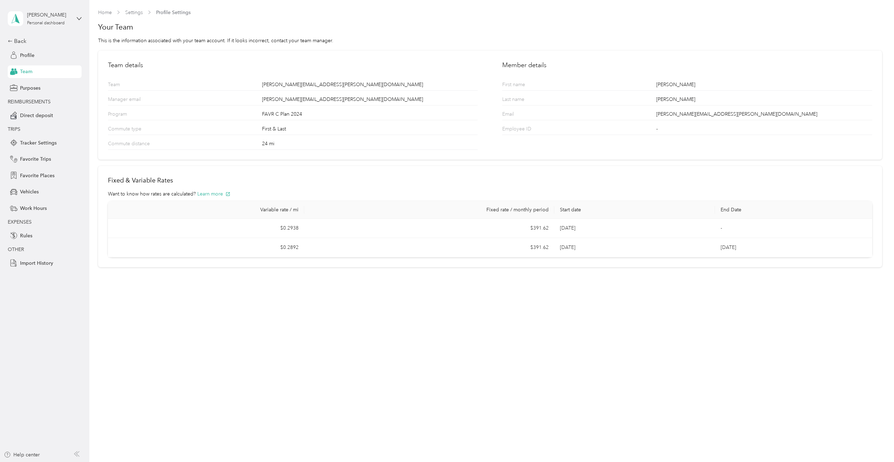
click at [534, 131] on p "Employee ID" at bounding box center [529, 129] width 54 height 9
click at [533, 129] on p "Employee ID" at bounding box center [529, 129] width 54 height 9
click at [523, 128] on p "Employee ID" at bounding box center [529, 129] width 54 height 9
click at [36, 86] on span "Purposes" at bounding box center [30, 87] width 20 height 7
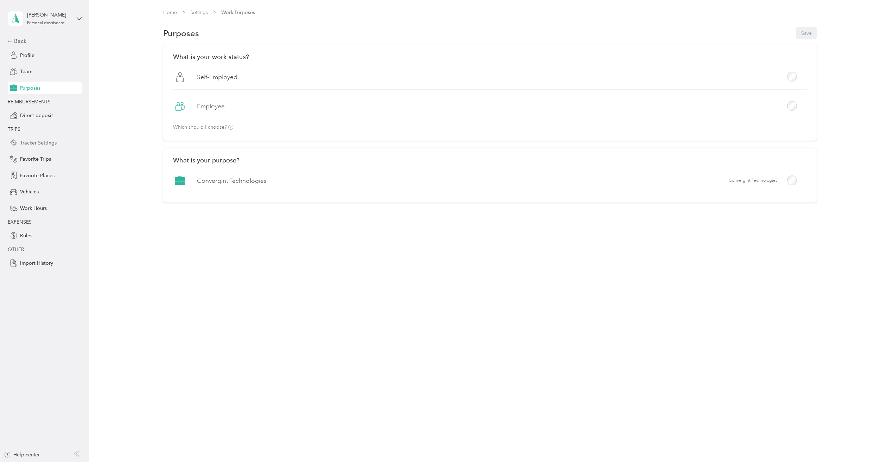
click at [40, 143] on span "Tracker Settings" at bounding box center [38, 142] width 37 height 7
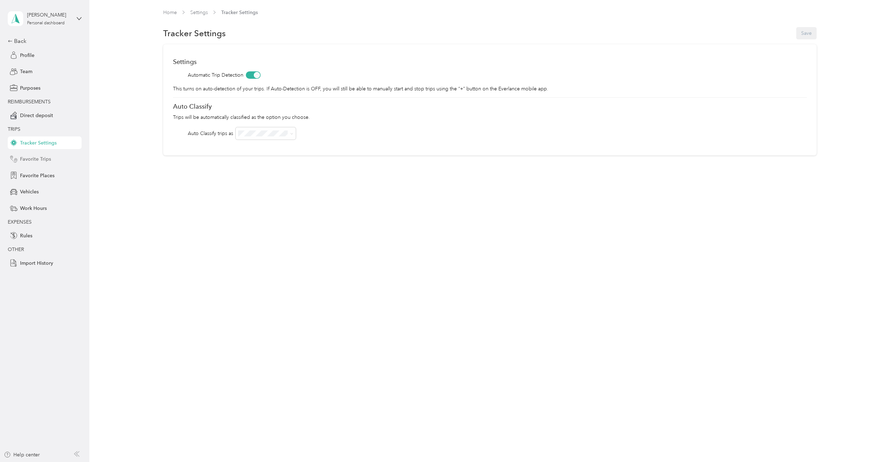
click at [46, 157] on span "Favorite Trips" at bounding box center [35, 158] width 31 height 7
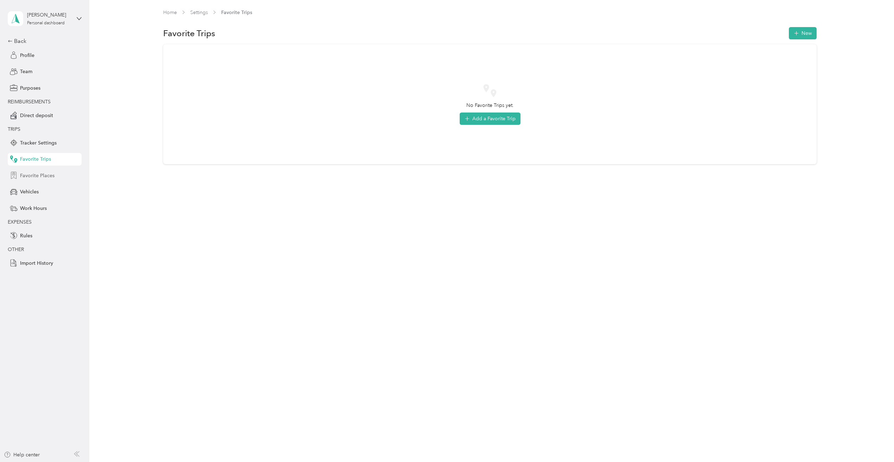
click at [51, 176] on span "Favorite Places" at bounding box center [37, 175] width 34 height 7
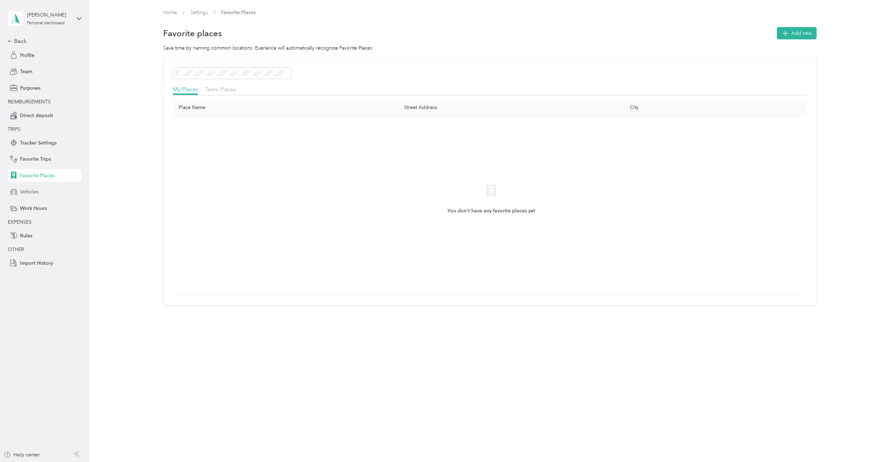
click at [44, 194] on div "Vehicles" at bounding box center [45, 192] width 74 height 13
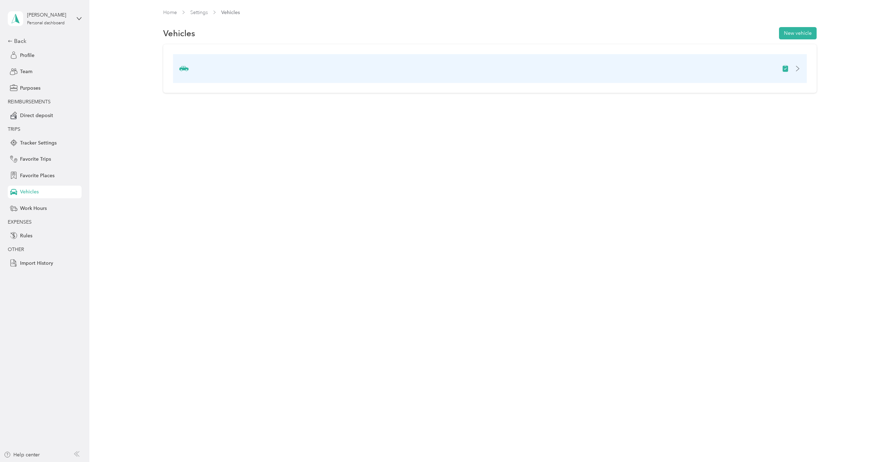
click at [185, 68] on img at bounding box center [183, 68] width 9 height 9
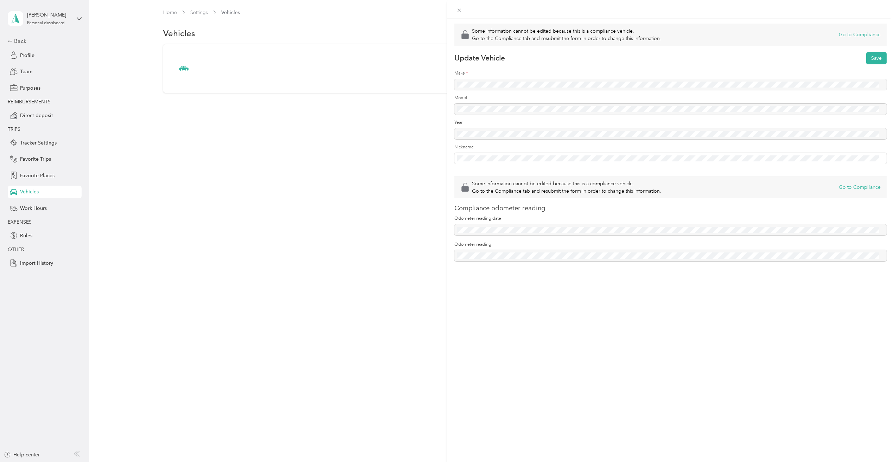
click at [474, 83] on div at bounding box center [670, 84] width 432 height 11
click at [482, 83] on div at bounding box center [670, 84] width 432 height 11
click at [480, 111] on div at bounding box center [670, 109] width 432 height 11
click at [475, 134] on div at bounding box center [670, 133] width 432 height 11
click at [180, 69] on div "Some information cannot be edited because this is a compliance vehicle. Go to t…" at bounding box center [447, 231] width 894 height 462
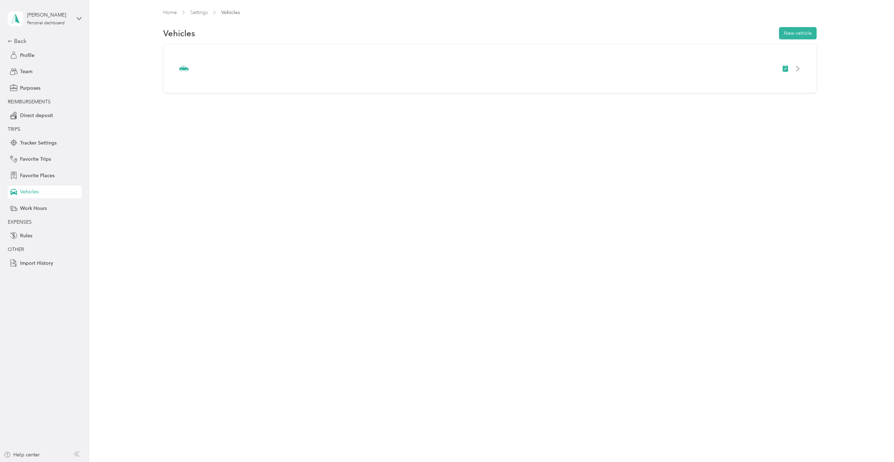
click at [180, 69] on img at bounding box center [183, 68] width 9 height 9
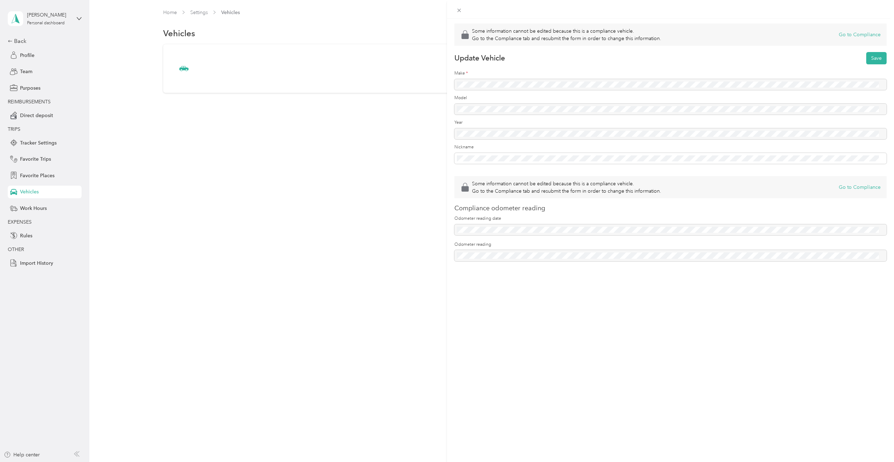
click at [504, 84] on div at bounding box center [670, 84] width 432 height 11
drag, startPoint x: 504, startPoint y: 84, endPoint x: 503, endPoint y: 96, distance: 11.6
click at [503, 96] on label "Model" at bounding box center [670, 98] width 432 height 6
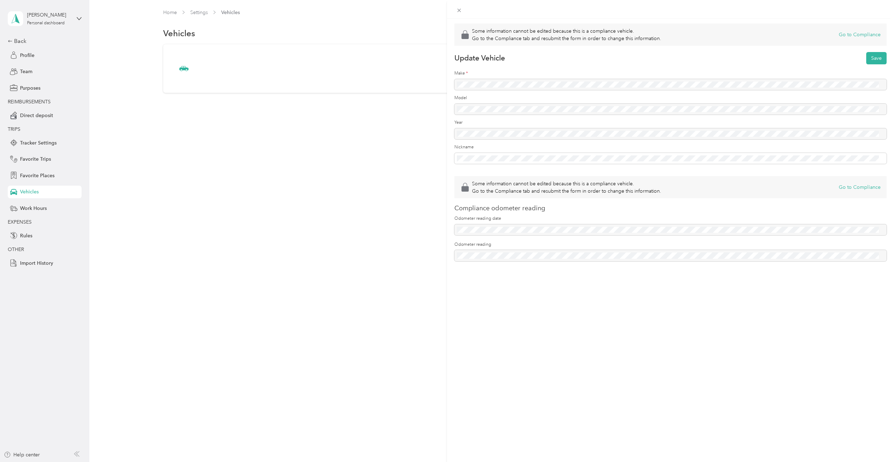
click at [378, 130] on div "Some information cannot be edited because this is a compliance vehicle. Go to t…" at bounding box center [447, 231] width 894 height 462
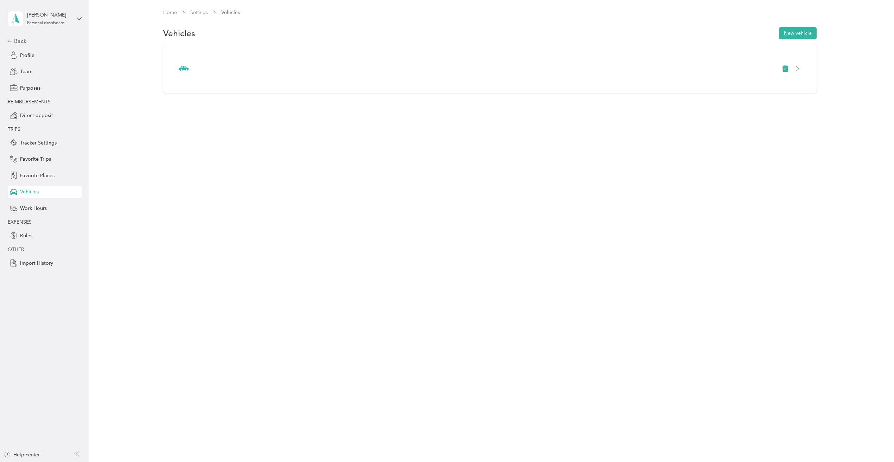
click at [157, 153] on div "Home Settings Vehicles Vehicles New vehicle" at bounding box center [489, 231] width 801 height 462
